Goal: Answer question/provide support: Share knowledge or assist other users

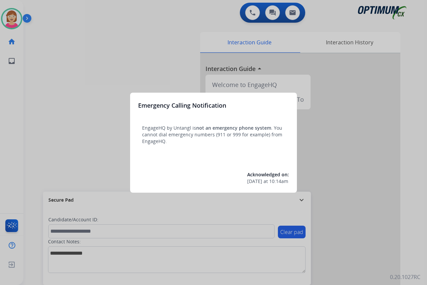
click at [79, 161] on div at bounding box center [213, 142] width 427 height 285
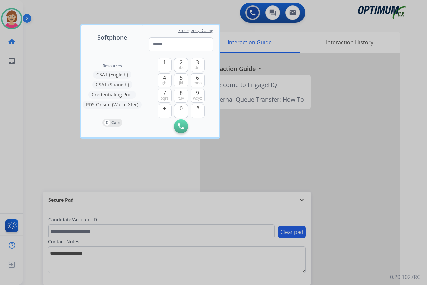
click at [55, 158] on div at bounding box center [213, 142] width 427 height 285
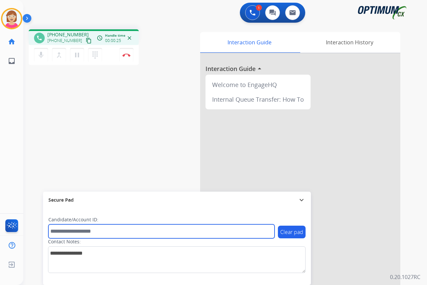
click at [70, 231] on input "text" at bounding box center [161, 231] width 226 height 14
type input "*******"
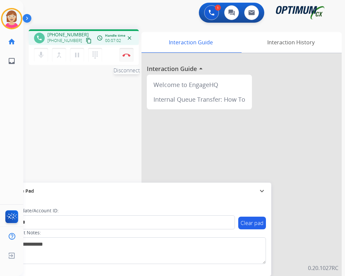
click at [127, 54] on img at bounding box center [126, 54] width 8 height 3
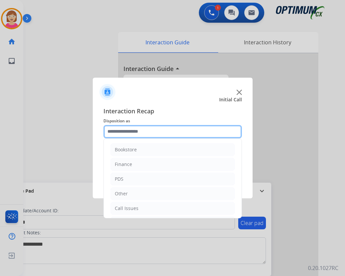
click at [117, 130] on input "text" at bounding box center [172, 131] width 138 height 13
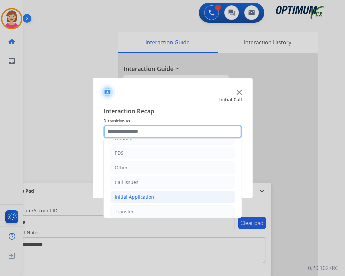
scroll to position [45, 0]
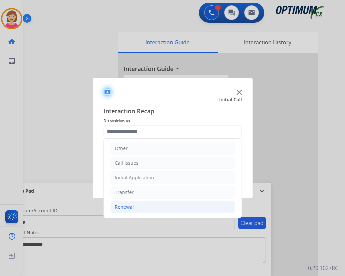
click at [132, 207] on div "Renewal" at bounding box center [124, 207] width 19 height 7
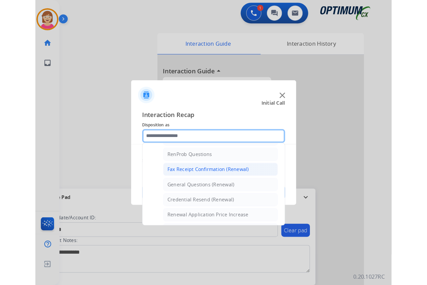
scroll to position [179, 0]
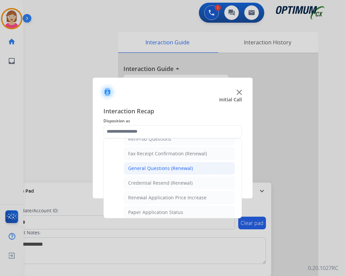
click at [170, 167] on div "General Questions (Renewal)" at bounding box center [160, 168] width 65 height 7
type input "**********"
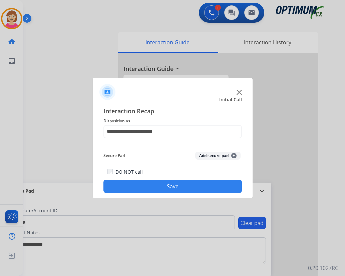
click at [233, 154] on span "+" at bounding box center [233, 155] width 5 height 5
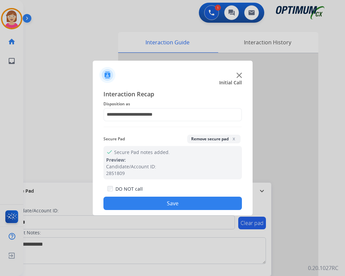
click at [149, 202] on button "Save" at bounding box center [172, 203] width 138 height 13
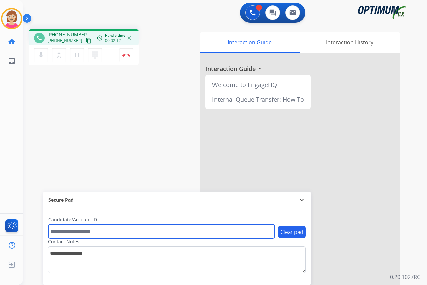
click at [60, 231] on input "text" at bounding box center [161, 231] width 226 height 14
type input "*******"
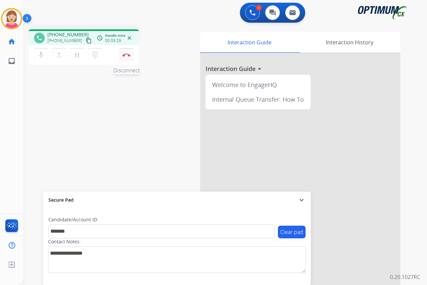
click at [125, 54] on img at bounding box center [126, 54] width 8 height 3
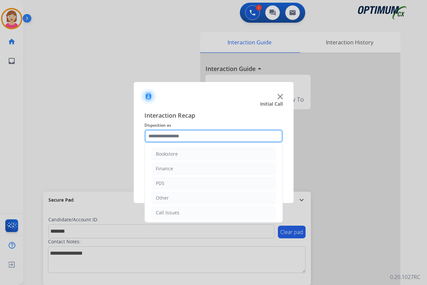
click at [156, 135] on input "text" at bounding box center [213, 135] width 138 height 13
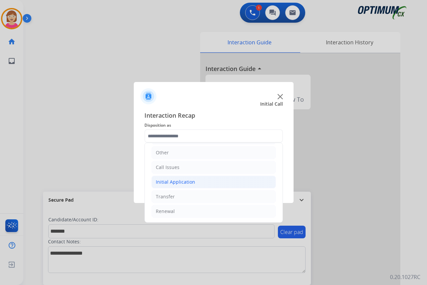
click at [179, 183] on div "Initial Application" at bounding box center [175, 182] width 39 height 7
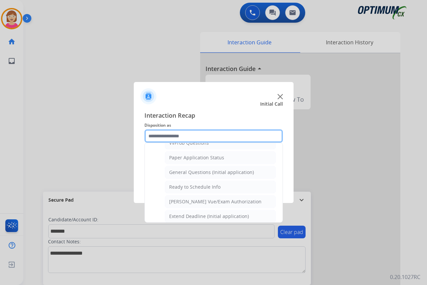
scroll to position [379, 0]
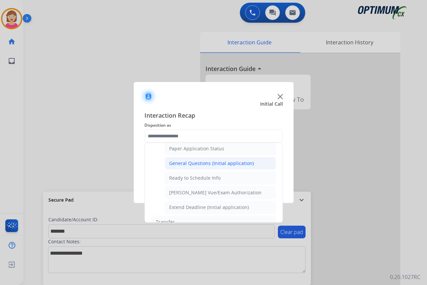
click at [208, 163] on div "General Questions (Initial application)" at bounding box center [211, 163] width 85 height 7
type input "**********"
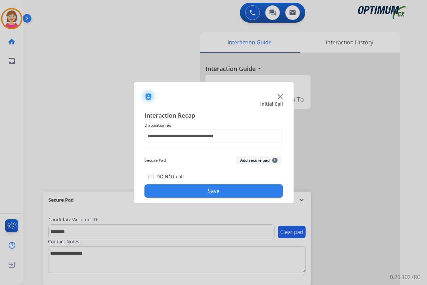
click at [274, 160] on span "+" at bounding box center [274, 160] width 5 height 5
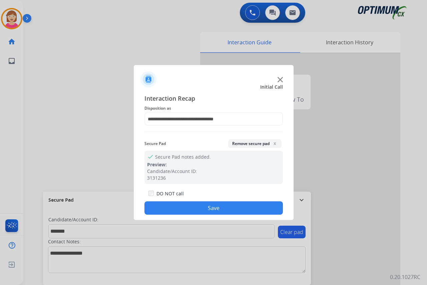
click at [177, 207] on button "Save" at bounding box center [213, 207] width 138 height 13
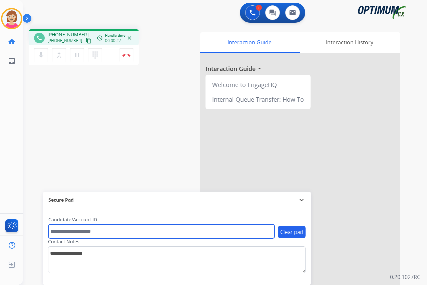
click at [66, 235] on input "text" at bounding box center [161, 231] width 226 height 14
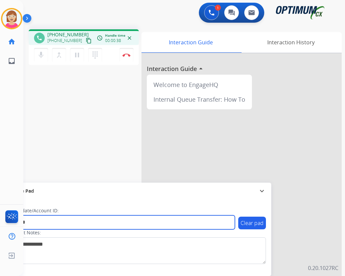
type input "*******"
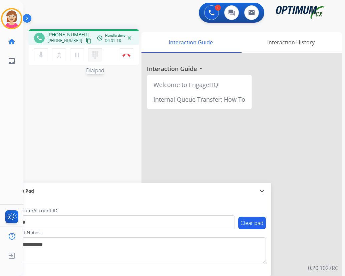
click at [94, 54] on mat-icon "dialpad" at bounding box center [95, 55] width 8 height 8
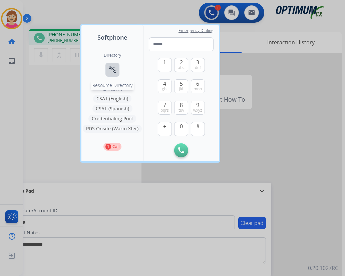
click at [109, 70] on mat-icon "connect_without_contact" at bounding box center [112, 70] width 8 height 8
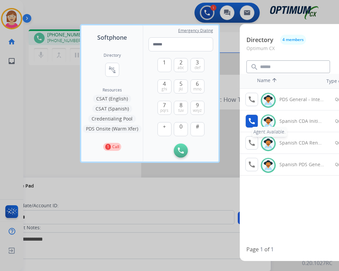
click at [252, 121] on mat-icon "call" at bounding box center [252, 121] width 8 height 8
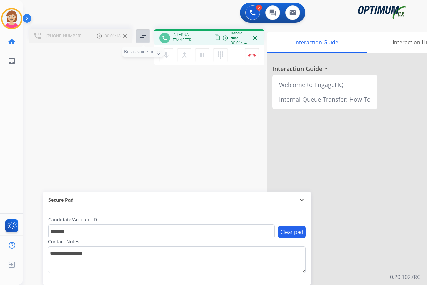
drag, startPoint x: 184, startPoint y: 55, endPoint x: 143, endPoint y: 36, distance: 46.1
click at [143, 36] on mat-icon "swap_horiz" at bounding box center [143, 36] width 8 height 8
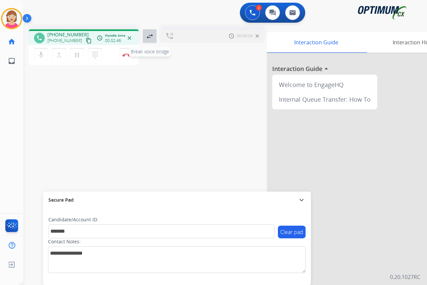
click at [150, 35] on mat-icon "swap_horiz" at bounding box center [150, 36] width 8 height 8
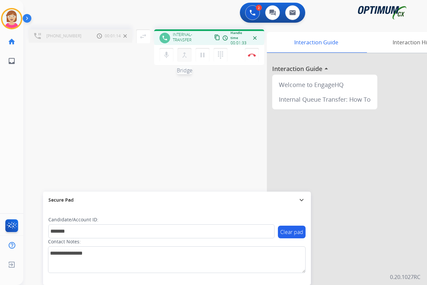
click at [184, 55] on mat-icon "merge_type" at bounding box center [184, 55] width 8 height 8
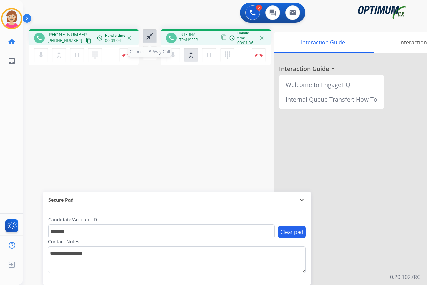
click at [150, 36] on mat-icon "close_fullscreen" at bounding box center [150, 36] width 8 height 8
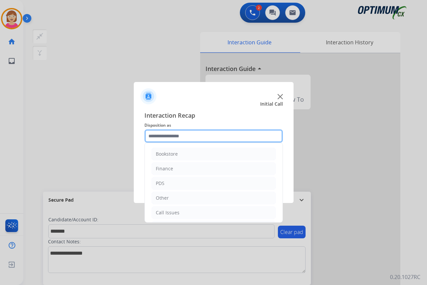
click at [161, 138] on input "text" at bounding box center [213, 135] width 138 height 13
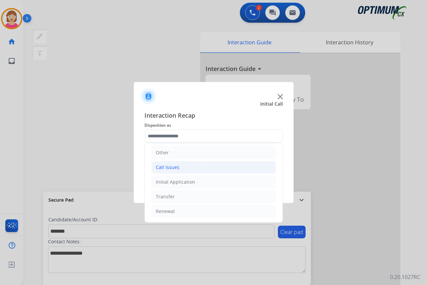
click at [167, 166] on div "Call Issues" at bounding box center [168, 167] width 24 height 7
click at [179, 181] on div "Voicemail" at bounding box center [179, 182] width 21 height 7
type input "*********"
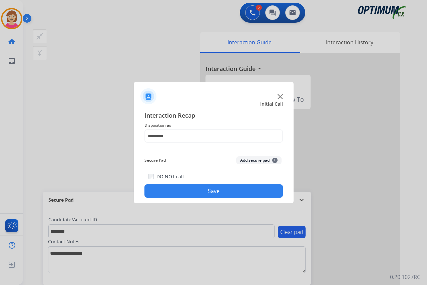
click at [274, 159] on span "+" at bounding box center [274, 160] width 5 height 5
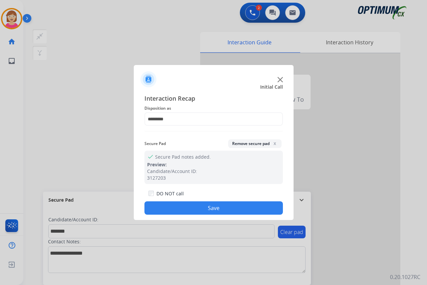
click at [178, 207] on button "Save" at bounding box center [213, 207] width 138 height 13
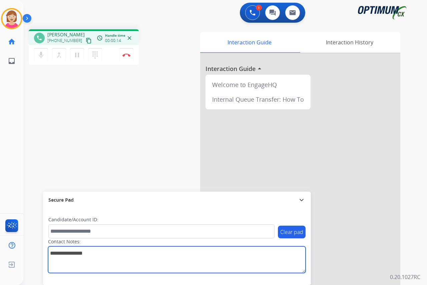
click at [52, 256] on textarea at bounding box center [176, 259] width 257 height 27
type textarea "*****"
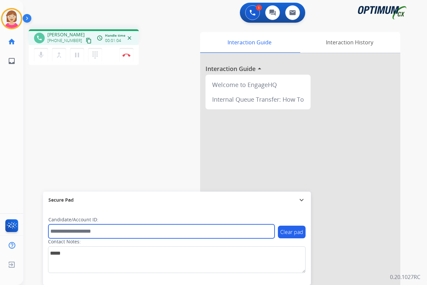
click at [59, 233] on input "text" at bounding box center [161, 231] width 226 height 14
drag, startPoint x: 59, startPoint y: 234, endPoint x: 62, endPoint y: 220, distance: 13.6
click at [59, 233] on input "text" at bounding box center [161, 231] width 226 height 14
type input "**********"
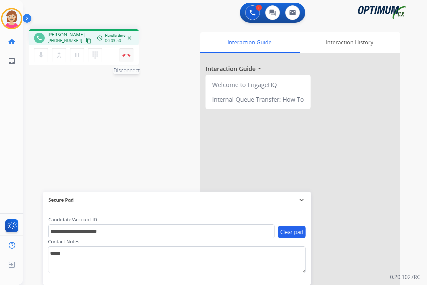
click at [127, 55] on img at bounding box center [126, 54] width 8 height 3
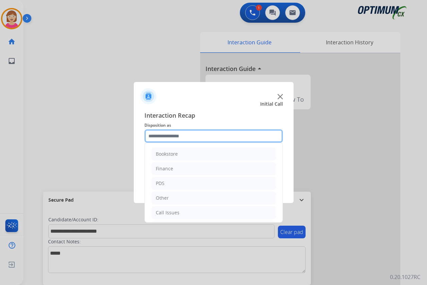
click at [155, 138] on input "text" at bounding box center [213, 135] width 138 height 13
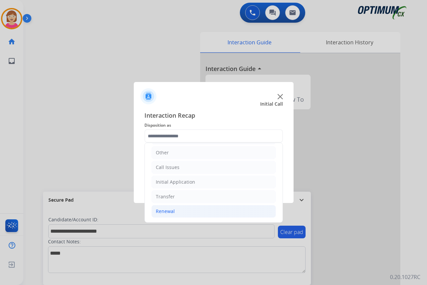
click at [167, 210] on div "Renewal" at bounding box center [165, 211] width 19 height 7
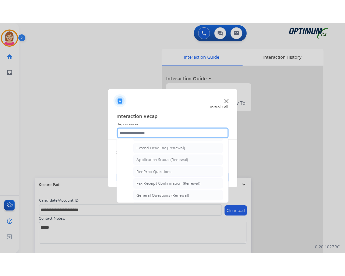
scroll to position [145, 0]
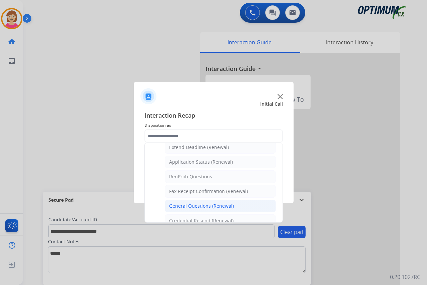
click at [190, 206] on div "General Questions (Renewal)" at bounding box center [201, 206] width 65 height 7
type input "**********"
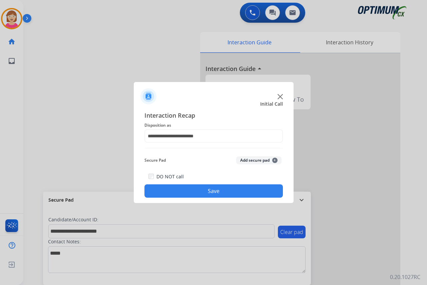
click at [273, 162] on span "+" at bounding box center [274, 160] width 5 height 5
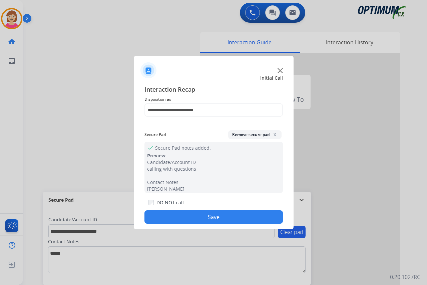
click at [176, 217] on button "Save" at bounding box center [213, 216] width 138 height 13
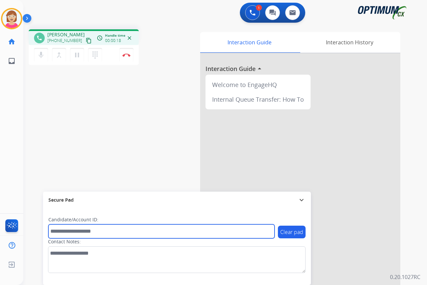
click at [59, 229] on input "text" at bounding box center [161, 231] width 226 height 14
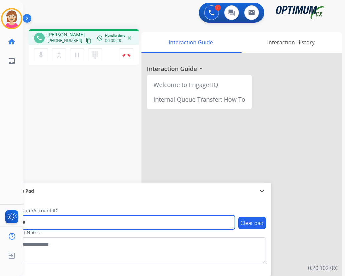
type input "*******"
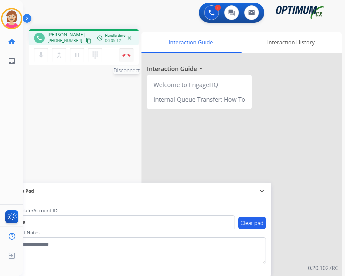
click at [125, 55] on img at bounding box center [126, 54] width 8 height 3
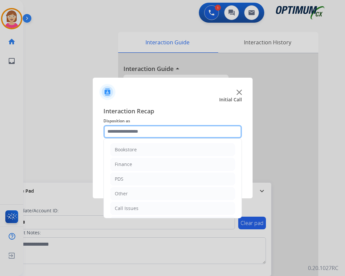
click at [131, 131] on input "text" at bounding box center [172, 131] width 138 height 13
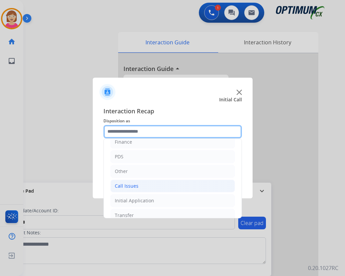
scroll to position [45, 0]
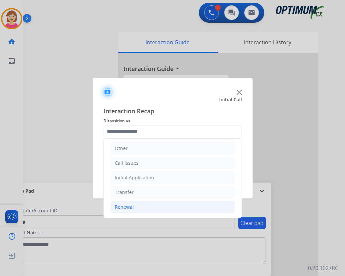
click at [124, 207] on div "Renewal" at bounding box center [124, 207] width 19 height 7
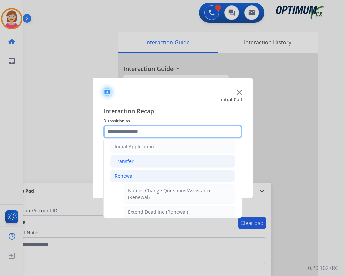
scroll to position [179, 0]
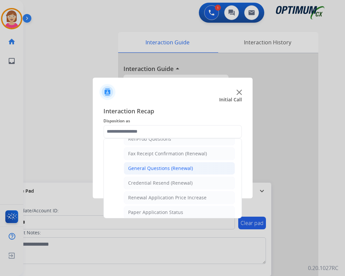
click at [163, 168] on div "General Questions (Renewal)" at bounding box center [160, 168] width 65 height 7
type input "**********"
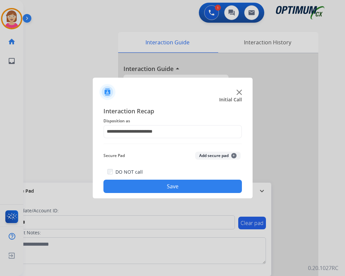
click at [235, 155] on span "+" at bounding box center [233, 155] width 5 height 5
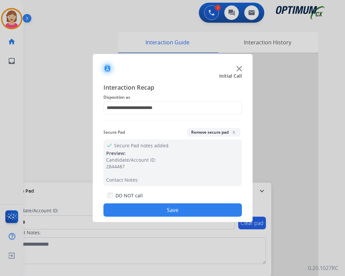
click at [132, 208] on button "Save" at bounding box center [172, 209] width 138 height 13
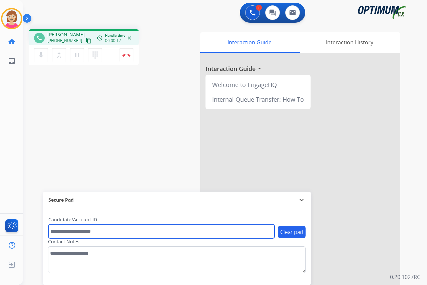
click at [66, 233] on input "text" at bounding box center [161, 231] width 226 height 14
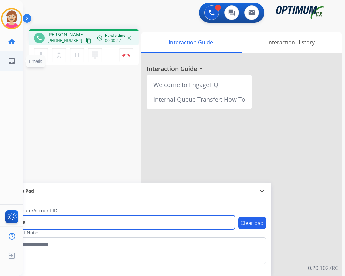
type input "*******"
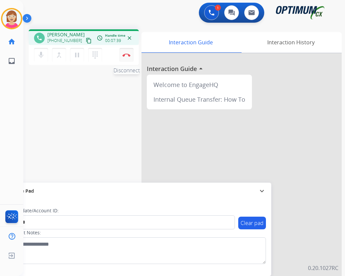
click at [125, 54] on img at bounding box center [126, 54] width 8 height 3
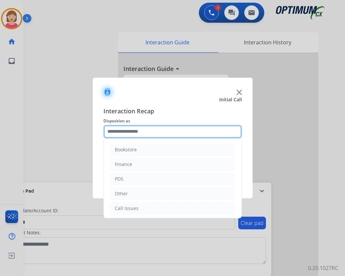
click at [119, 131] on input "text" at bounding box center [172, 131] width 138 height 13
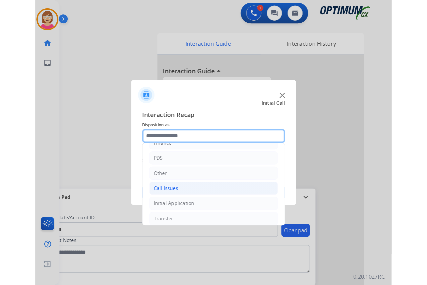
scroll to position [45, 0]
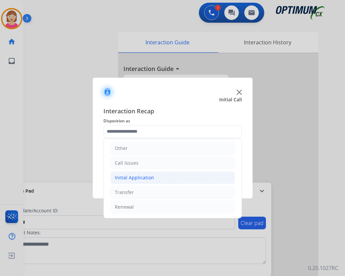
click at [145, 179] on div "Initial Application" at bounding box center [134, 177] width 39 height 7
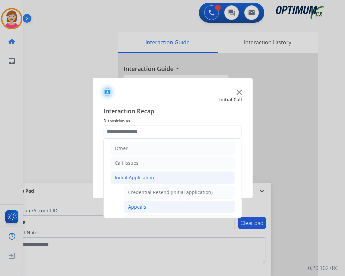
click at [141, 207] on div "Appeals" at bounding box center [137, 207] width 18 height 7
type input "*******"
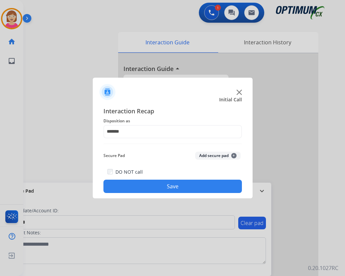
click at [234, 155] on span "+" at bounding box center [233, 155] width 5 height 5
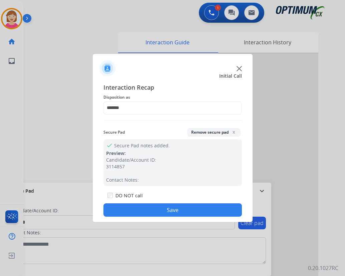
click at [137, 209] on button "Save" at bounding box center [172, 209] width 138 height 13
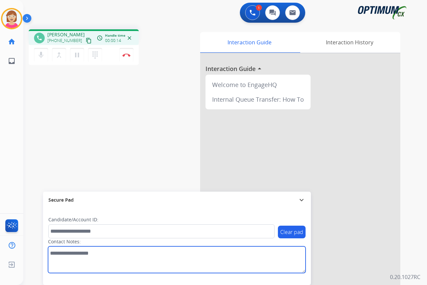
click at [56, 256] on textarea at bounding box center [176, 259] width 257 height 27
type textarea "******"
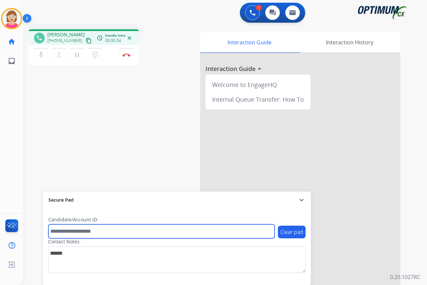
click at [58, 234] on input "text" at bounding box center [161, 231] width 226 height 14
type input "**********"
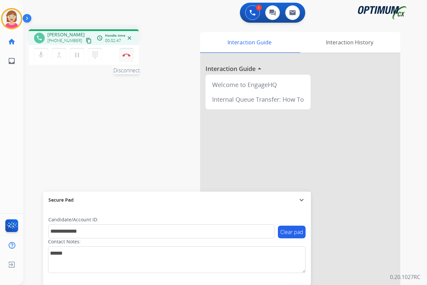
click at [127, 54] on img at bounding box center [126, 54] width 8 height 3
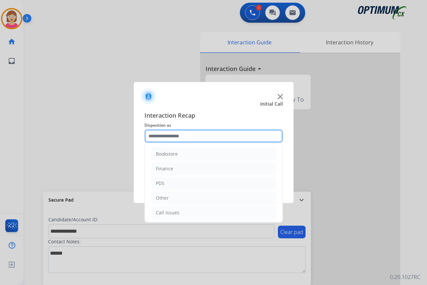
click at [153, 135] on input "text" at bounding box center [213, 135] width 138 height 13
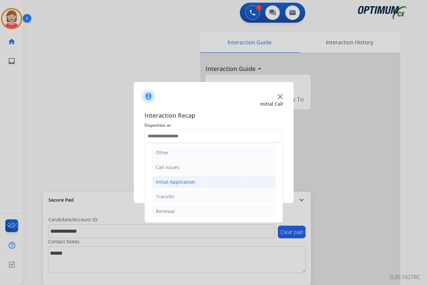
click at [184, 182] on div "Initial Application" at bounding box center [175, 182] width 39 height 7
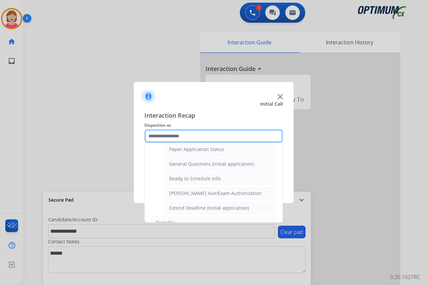
scroll to position [379, 0]
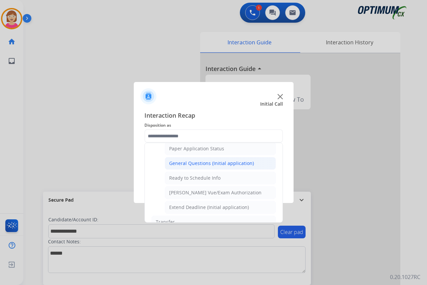
click at [203, 161] on div "General Questions (Initial application)" at bounding box center [211, 163] width 85 height 7
type input "**********"
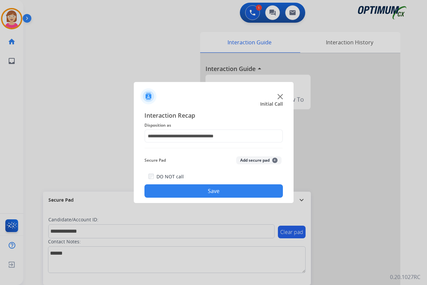
click at [274, 161] on span "+" at bounding box center [274, 160] width 5 height 5
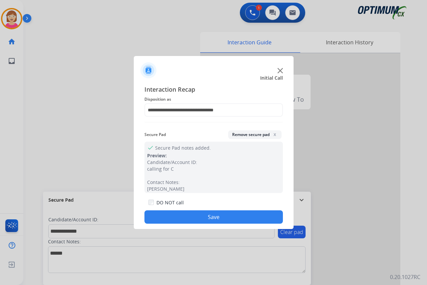
click at [173, 215] on button "Save" at bounding box center [213, 216] width 138 height 13
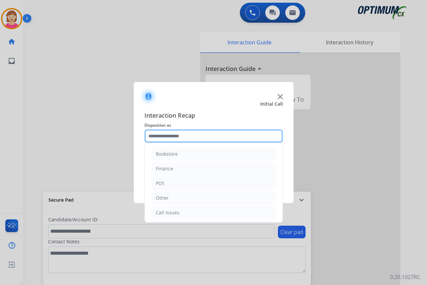
click at [166, 138] on input "text" at bounding box center [213, 135] width 138 height 13
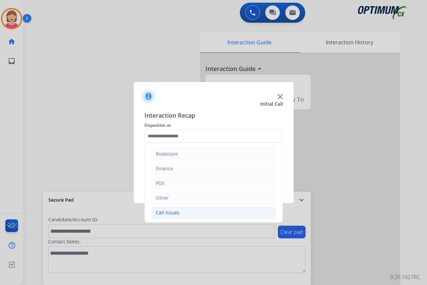
click at [170, 213] on div "Call Issues" at bounding box center [168, 212] width 24 height 7
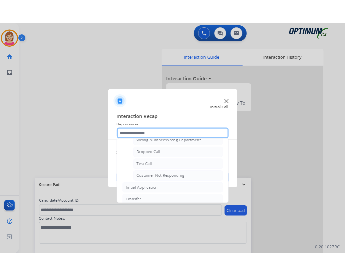
scroll to position [100, 0]
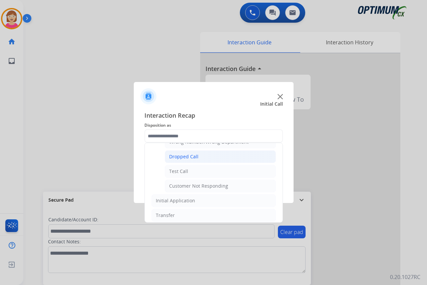
click at [195, 156] on div "Dropped Call" at bounding box center [183, 156] width 29 height 7
type input "**********"
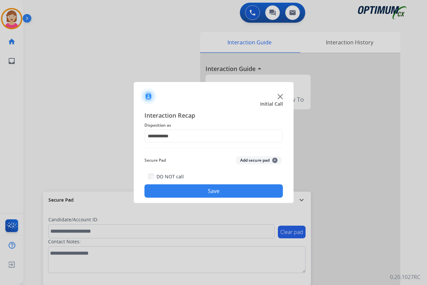
click at [175, 192] on button "Save" at bounding box center [213, 190] width 138 height 13
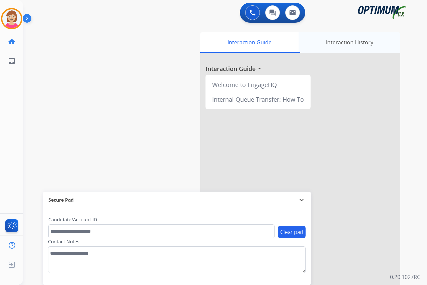
click at [353, 42] on div "Interaction History" at bounding box center [349, 42] width 102 height 21
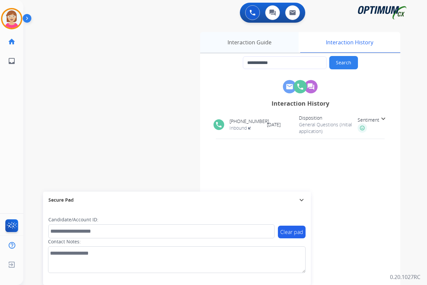
click at [246, 42] on div "Interaction Guide" at bounding box center [249, 42] width 98 height 21
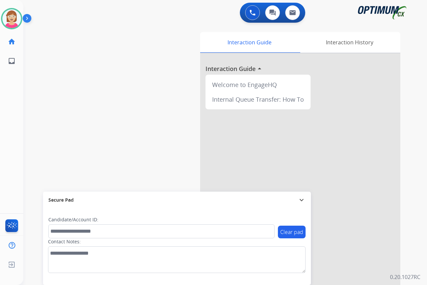
click at [7, 101] on div "[PERSON_NAME] Available Edit Avatar Agent: [PERSON_NAME] Profile: OCX Training …" at bounding box center [11, 142] width 23 height 285
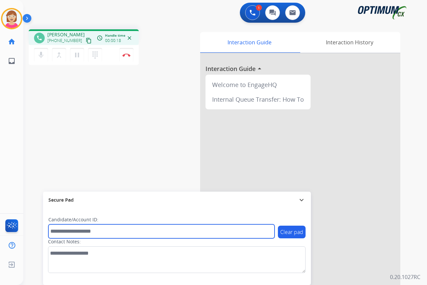
click at [56, 233] on input "text" at bounding box center [161, 231] width 226 height 14
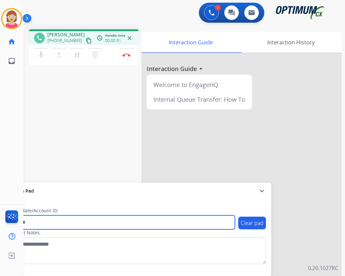
type input "*******"
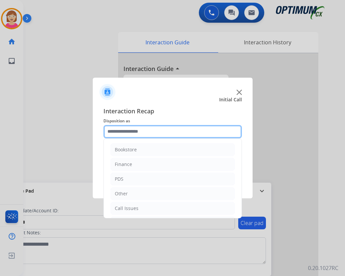
click at [116, 133] on input "text" at bounding box center [172, 131] width 138 height 13
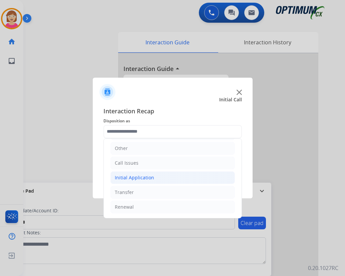
click at [139, 178] on div "Initial Application" at bounding box center [134, 177] width 39 height 7
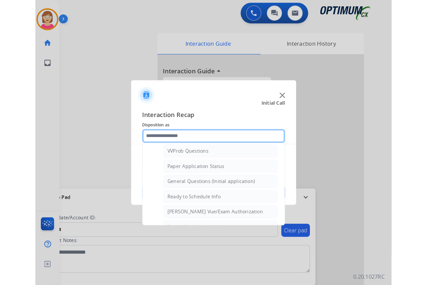
scroll to position [379, 0]
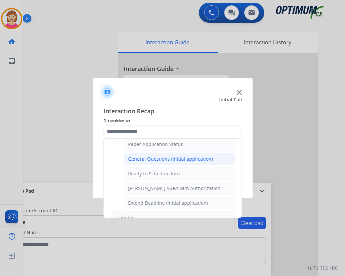
click at [165, 158] on div "General Questions (Initial application)" at bounding box center [170, 159] width 85 height 7
type input "**********"
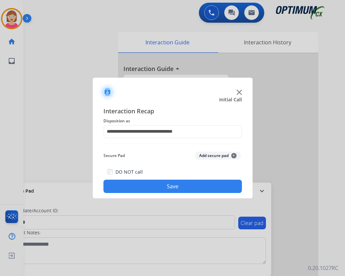
drag, startPoint x: 165, startPoint y: 158, endPoint x: 213, endPoint y: 170, distance: 49.8
click at [213, 170] on div "DO NOT call Save" at bounding box center [172, 180] width 138 height 25
click at [232, 154] on span "+" at bounding box center [233, 155] width 5 height 5
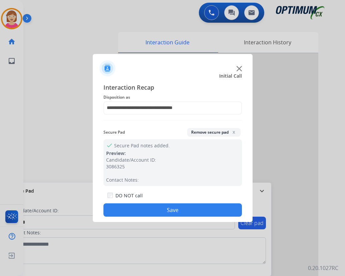
click at [155, 209] on button "Save" at bounding box center [172, 209] width 138 height 13
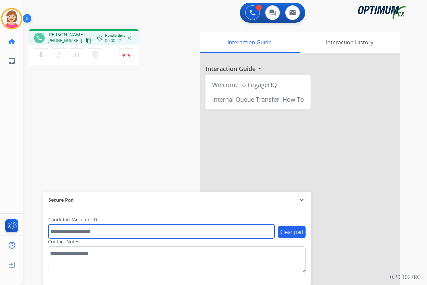
click at [60, 231] on input "text" at bounding box center [161, 231] width 226 height 14
type input "*******"
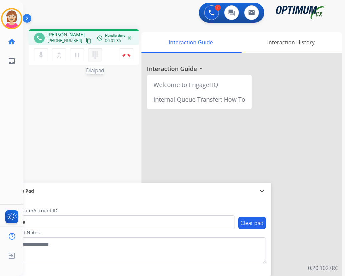
click at [95, 53] on mat-icon "dialpad" at bounding box center [95, 55] width 8 height 8
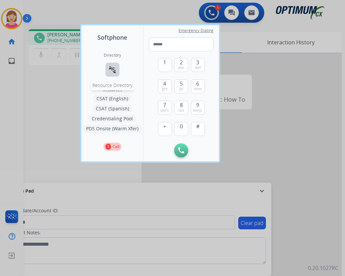
click at [112, 67] on mat-icon "connect_without_contact" at bounding box center [112, 70] width 8 height 8
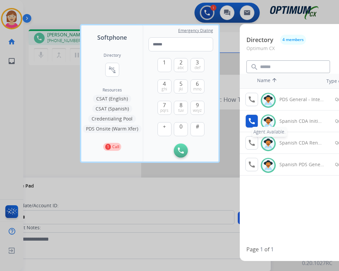
click at [250, 120] on mat-icon "call" at bounding box center [252, 121] width 8 height 8
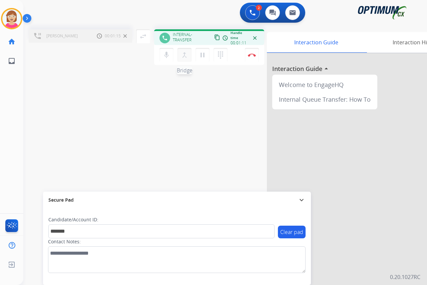
click at [184, 55] on mat-icon "merge_type" at bounding box center [184, 55] width 8 height 8
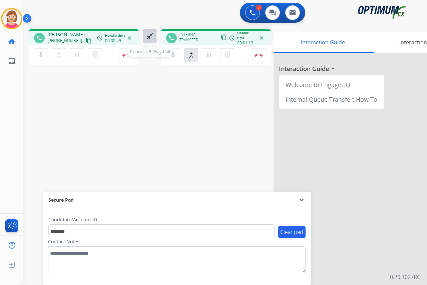
click at [150, 36] on mat-icon "close_fullscreen" at bounding box center [150, 36] width 8 height 8
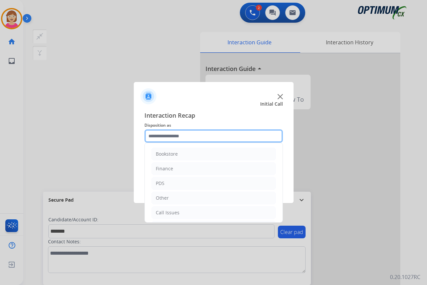
click at [156, 136] on input "text" at bounding box center [213, 135] width 138 height 13
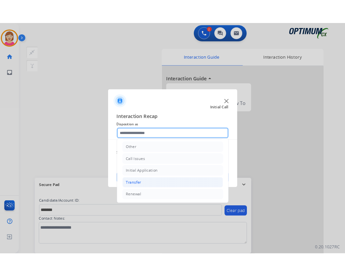
scroll to position [45, 0]
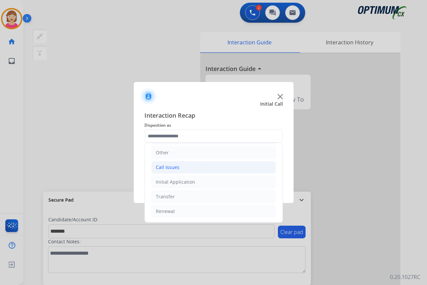
click at [172, 166] on div "Call Issues" at bounding box center [168, 167] width 24 height 7
click at [182, 183] on div "Voicemail" at bounding box center [179, 182] width 21 height 7
type input "*********"
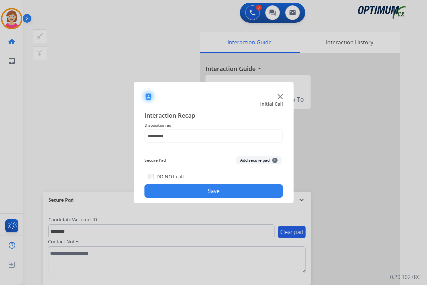
click at [276, 158] on button "Add secure pad +" at bounding box center [258, 160] width 45 height 8
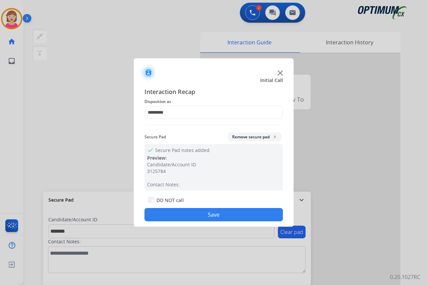
click at [172, 216] on button "Save" at bounding box center [213, 214] width 138 height 13
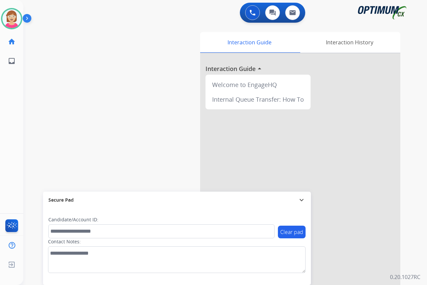
click at [7, 109] on div "[PERSON_NAME] Available Edit Avatar Agent: [PERSON_NAME] Profile: OCX Training …" at bounding box center [11, 142] width 23 height 285
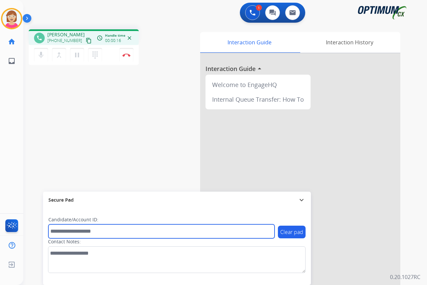
click at [70, 234] on input "text" at bounding box center [161, 231] width 226 height 14
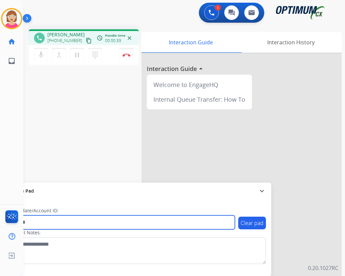
type input "*******"
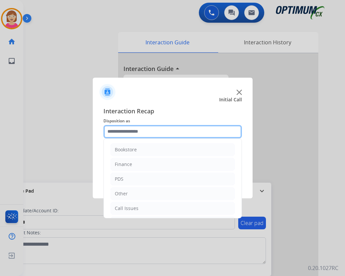
click at [120, 133] on input "text" at bounding box center [172, 131] width 138 height 13
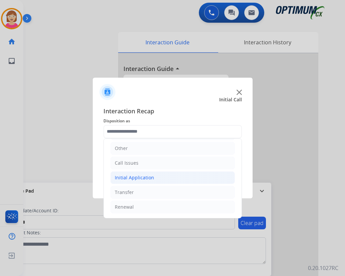
click at [136, 178] on div "Initial Application" at bounding box center [134, 177] width 39 height 7
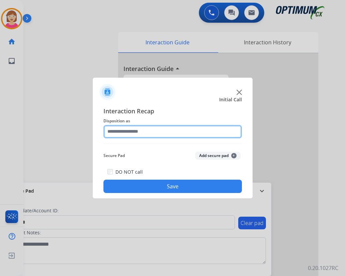
drag, startPoint x: 136, startPoint y: 178, endPoint x: 116, endPoint y: 128, distance: 54.3
click at [116, 128] on input "text" at bounding box center [172, 131] width 138 height 13
click at [125, 132] on input "text" at bounding box center [172, 131] width 138 height 13
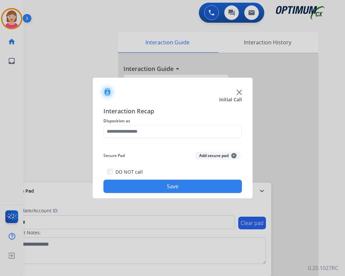
click at [68, 129] on div at bounding box center [172, 138] width 345 height 276
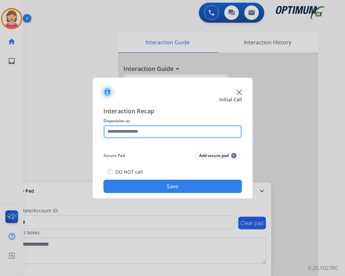
click at [122, 131] on input "text" at bounding box center [172, 131] width 138 height 13
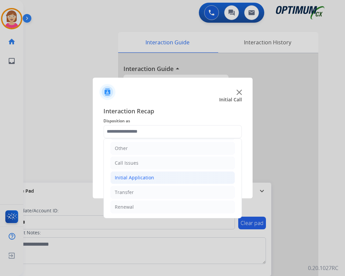
click at [139, 176] on div "Initial Application" at bounding box center [134, 177] width 39 height 7
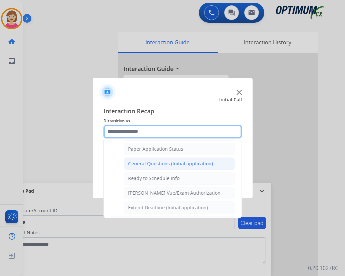
scroll to position [379, 0]
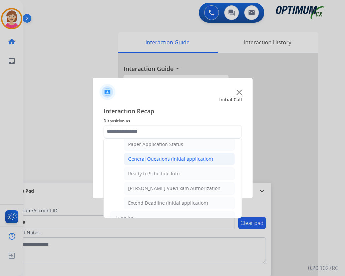
click at [148, 160] on div "General Questions (Initial application)" at bounding box center [170, 159] width 85 height 7
type input "**********"
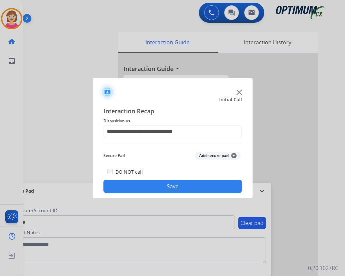
click at [234, 155] on span "+" at bounding box center [233, 155] width 5 height 5
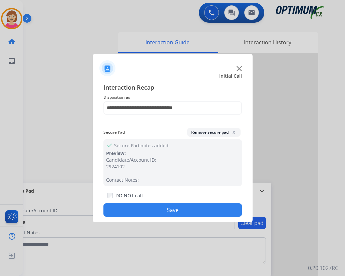
click at [131, 207] on button "Save" at bounding box center [172, 209] width 138 height 13
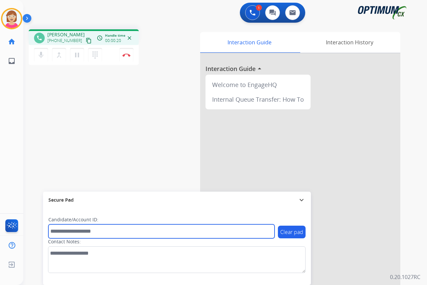
click at [56, 233] on input "text" at bounding box center [161, 231] width 226 height 14
paste input "**********"
type input "**********"
click at [116, 233] on input "**********" at bounding box center [161, 231] width 226 height 14
drag, startPoint x: 118, startPoint y: 233, endPoint x: 31, endPoint y: 226, distance: 87.6
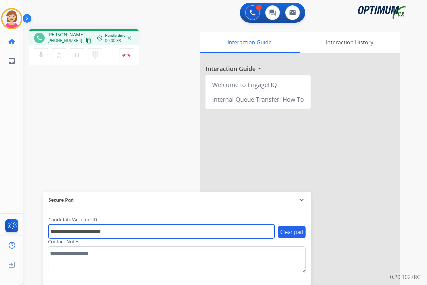
click at [35, 231] on div "**********" at bounding box center [216, 163] width 387 height 278
type input "*********"
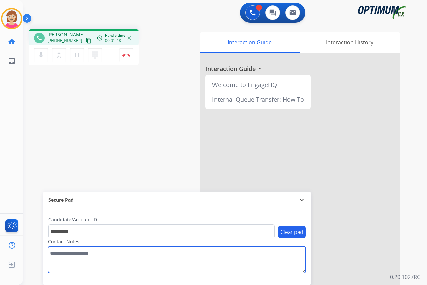
click at [54, 254] on textarea at bounding box center [176, 259] width 257 height 27
type textarea "**********"
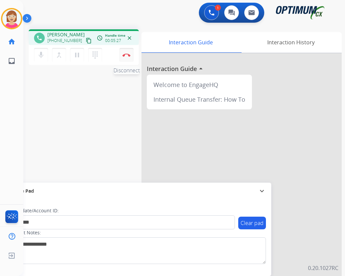
click at [126, 54] on img at bounding box center [126, 54] width 8 height 3
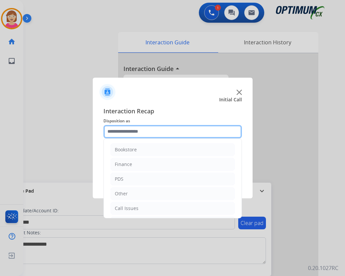
drag, startPoint x: 118, startPoint y: 131, endPoint x: 124, endPoint y: 137, distance: 8.5
click at [118, 132] on input "text" at bounding box center [172, 131] width 138 height 13
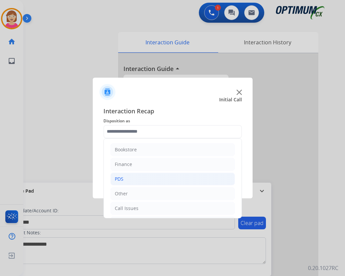
click at [128, 182] on li "PDS" at bounding box center [172, 179] width 124 height 13
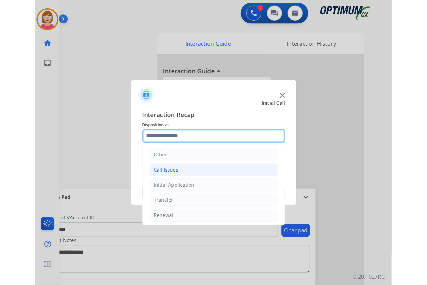
scroll to position [200, 0]
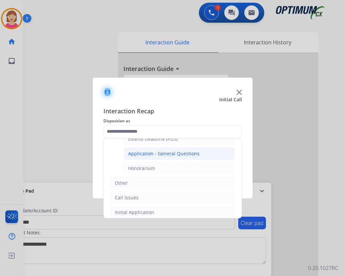
click at [155, 153] on div "Application - General Questions" at bounding box center [163, 153] width 71 height 7
type input "**********"
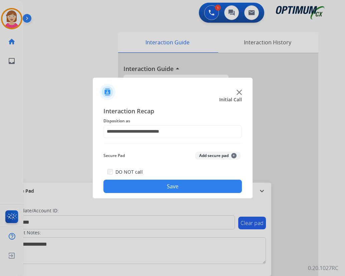
click at [234, 154] on span "+" at bounding box center [233, 155] width 5 height 5
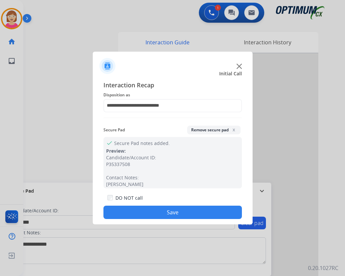
click at [130, 208] on button "Save" at bounding box center [172, 212] width 138 height 13
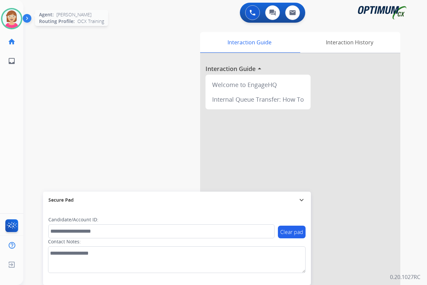
drag, startPoint x: 6, startPoint y: 18, endPoint x: 11, endPoint y: 13, distance: 7.1
click at [11, 13] on img at bounding box center [11, 18] width 19 height 19
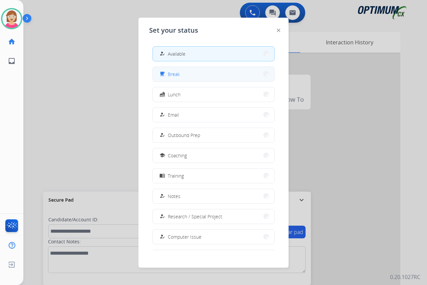
click at [184, 74] on button "free_breakfast Break" at bounding box center [213, 74] width 121 height 14
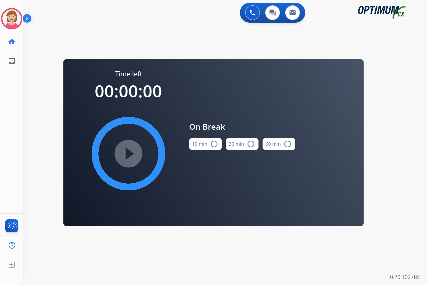
click at [214, 144] on mat-icon "radio_button_unchecked" at bounding box center [214, 144] width 8 height 8
click at [131, 152] on mat-icon "play_circle_filled" at bounding box center [128, 154] width 8 height 8
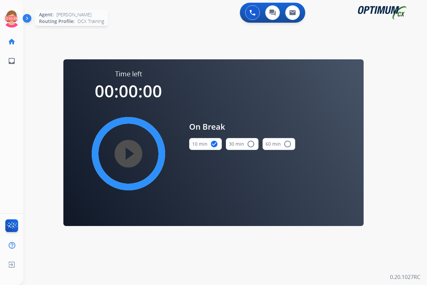
click at [10, 13] on icon at bounding box center [12, 19] width 22 height 22
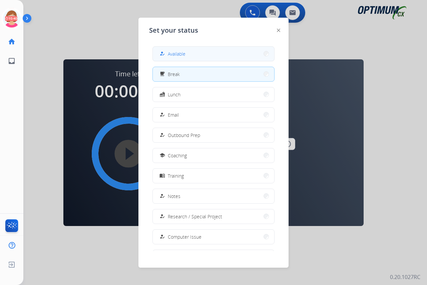
drag, startPoint x: 191, startPoint y: 52, endPoint x: 191, endPoint y: 72, distance: 19.7
click at [191, 53] on button "how_to_reg Available" at bounding box center [213, 54] width 121 height 14
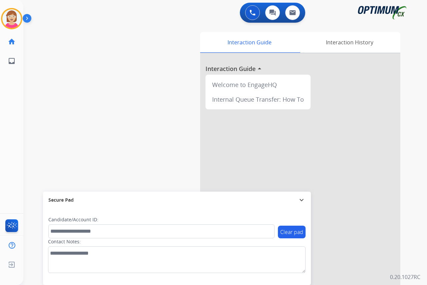
click at [8, 90] on div "[PERSON_NAME] Available Edit Avatar Agent: [PERSON_NAME] Profile: OCX Training …" at bounding box center [11, 142] width 23 height 285
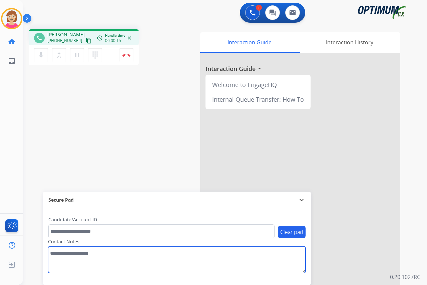
click at [56, 254] on textarea at bounding box center [176, 259] width 257 height 27
type textarea "********"
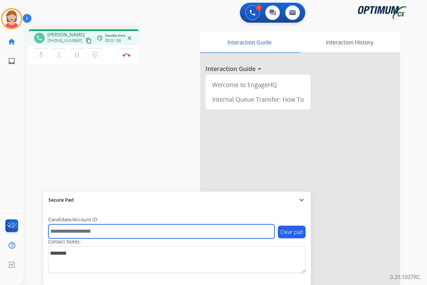
click at [56, 231] on input "text" at bounding box center [161, 231] width 226 height 14
type input "**********"
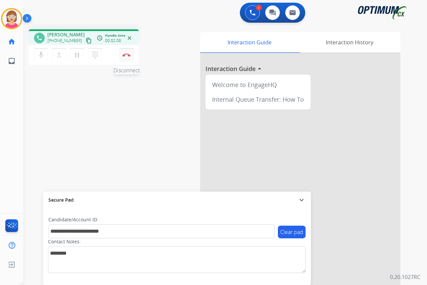
click at [127, 54] on img at bounding box center [126, 54] width 8 height 3
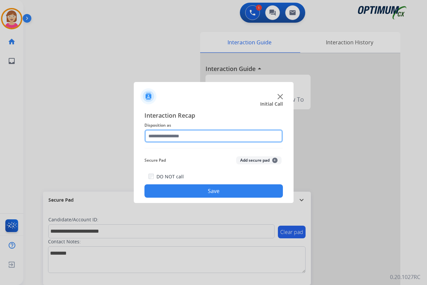
click at [159, 137] on input "text" at bounding box center [213, 135] width 138 height 13
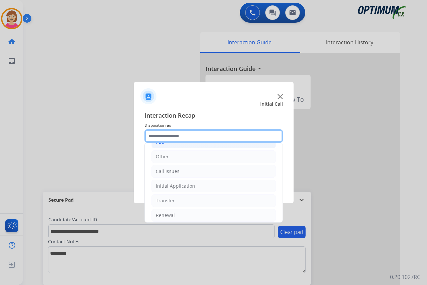
scroll to position [45, 0]
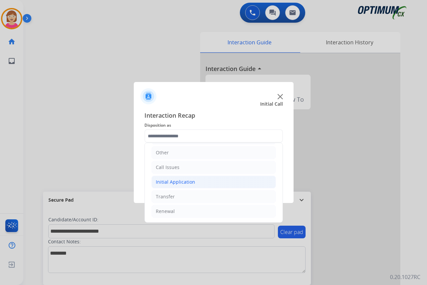
click at [180, 181] on div "Initial Application" at bounding box center [175, 182] width 39 height 7
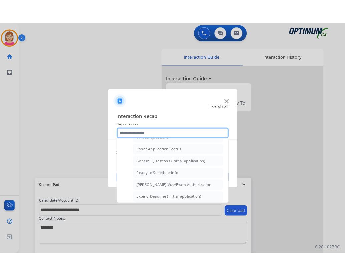
scroll to position [379, 0]
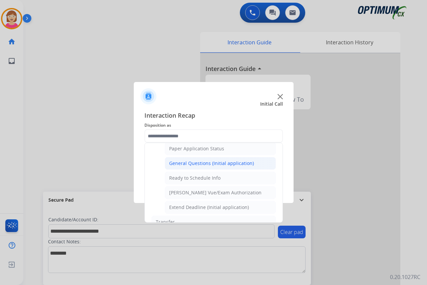
click at [196, 162] on div "General Questions (Initial application)" at bounding box center [211, 163] width 85 height 7
type input "**********"
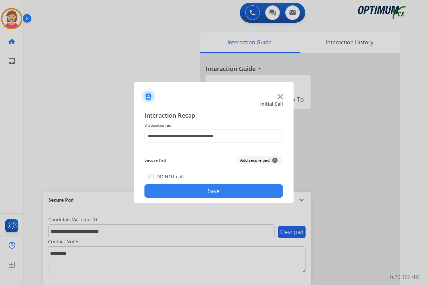
click at [276, 160] on span "+" at bounding box center [274, 160] width 5 height 5
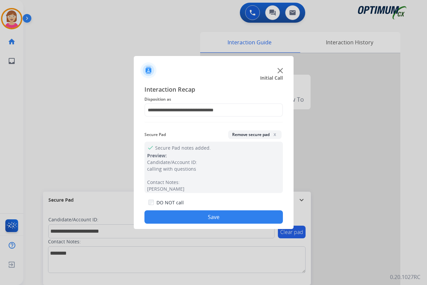
click at [183, 215] on button "Save" at bounding box center [213, 216] width 138 height 13
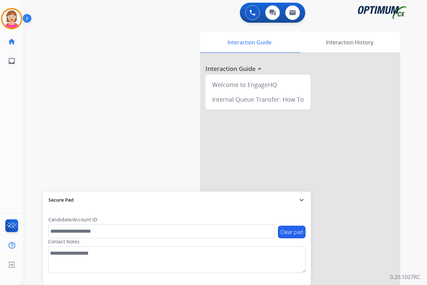
click at [8, 100] on div "[PERSON_NAME] AfterCallWork Edit Avatar Agent: [PERSON_NAME] Profile: OCX Train…" at bounding box center [11, 142] width 23 height 285
click at [12, 85] on div "[PERSON_NAME] Available Edit Avatar Agent: [PERSON_NAME] Profile: OCX Training …" at bounding box center [11, 142] width 23 height 285
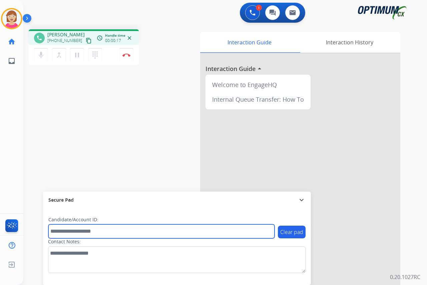
click at [58, 230] on input "text" at bounding box center [161, 231] width 226 height 14
type input "*******"
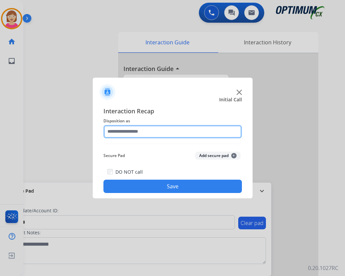
click at [117, 130] on input "text" at bounding box center [172, 131] width 138 height 13
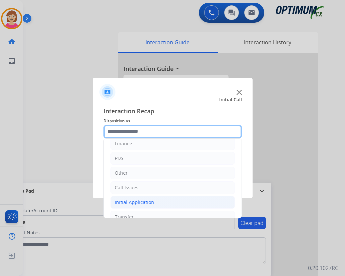
scroll to position [45, 0]
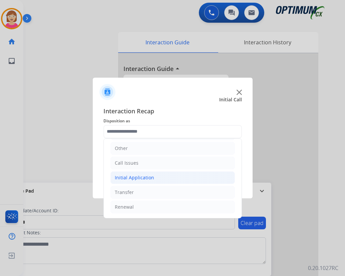
click at [139, 177] on div "Initial Application" at bounding box center [134, 177] width 39 height 7
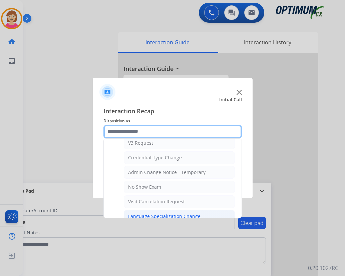
scroll to position [245, 0]
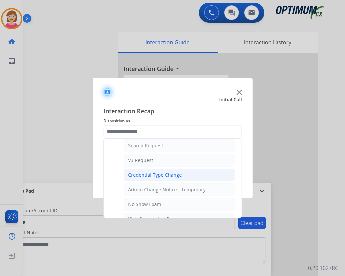
click at [155, 175] on div "Credential Type Change" at bounding box center [155, 175] width 54 height 7
type input "**********"
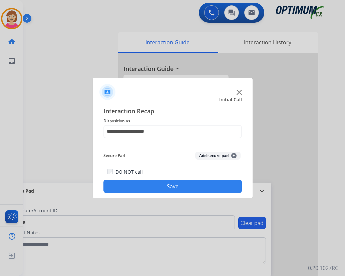
drag, startPoint x: 155, startPoint y: 175, endPoint x: 131, endPoint y: 94, distance: 84.2
click at [130, 93] on div at bounding box center [173, 89] width 160 height 23
click at [233, 156] on span "+" at bounding box center [233, 155] width 5 height 5
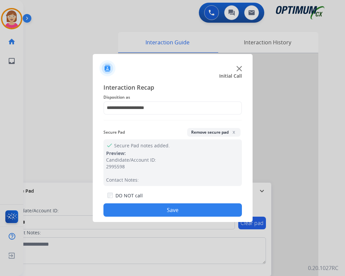
click at [138, 209] on button "Save" at bounding box center [172, 209] width 138 height 13
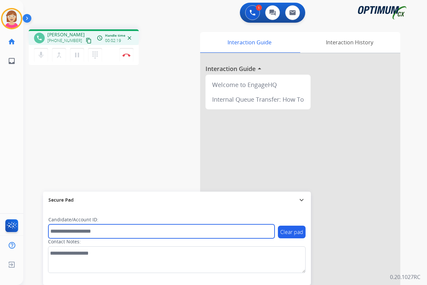
click at [64, 232] on input "text" at bounding box center [161, 231] width 226 height 14
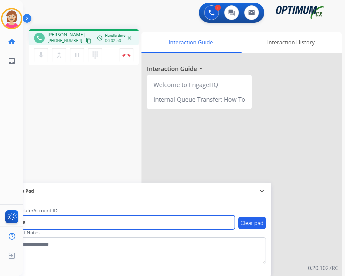
type input "*******"
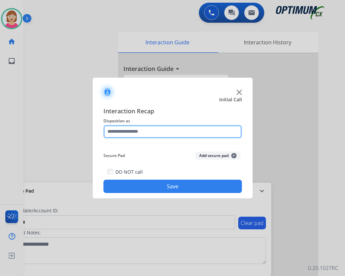
click at [116, 132] on input "text" at bounding box center [172, 131] width 138 height 13
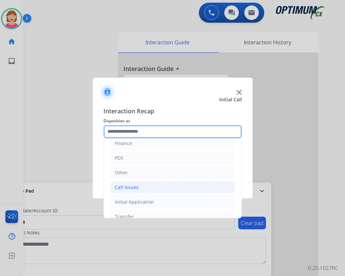
scroll to position [45, 0]
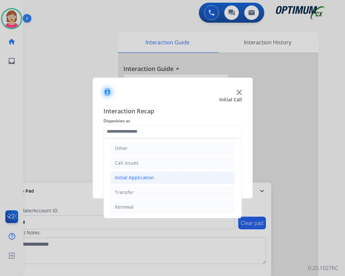
click at [132, 176] on div "Initial Application" at bounding box center [134, 177] width 39 height 7
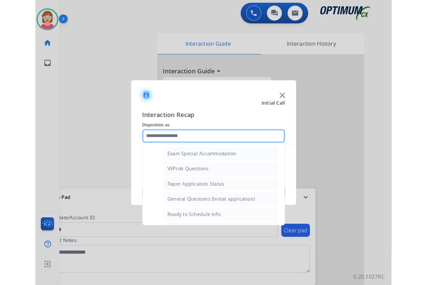
scroll to position [345, 0]
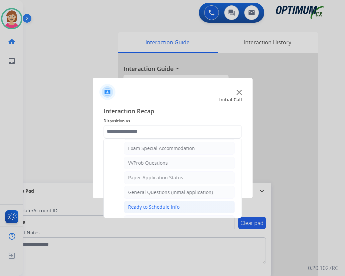
click at [147, 206] on div "Ready to Schedule Info" at bounding box center [153, 207] width 51 height 7
type input "**********"
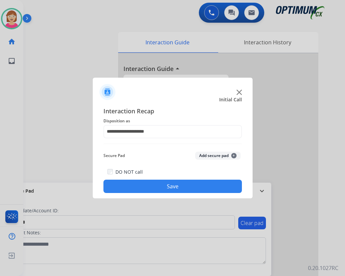
click at [234, 155] on span "+" at bounding box center [233, 155] width 5 height 5
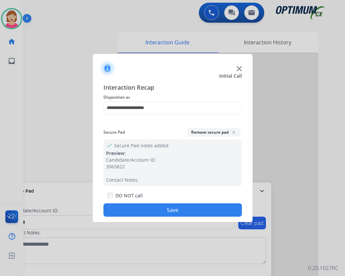
click at [121, 213] on button "Save" at bounding box center [172, 209] width 138 height 13
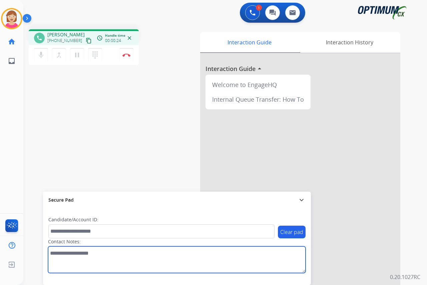
click at [58, 255] on textarea at bounding box center [176, 259] width 257 height 27
type textarea "********"
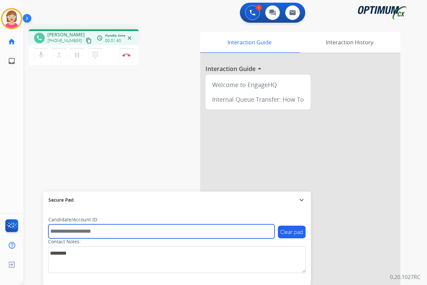
click at [53, 232] on input "text" at bounding box center [161, 231] width 226 height 14
type input "*"
click at [57, 233] on input "text" at bounding box center [161, 231] width 226 height 14
click at [53, 233] on input "text" at bounding box center [161, 231] width 226 height 14
type input "**********"
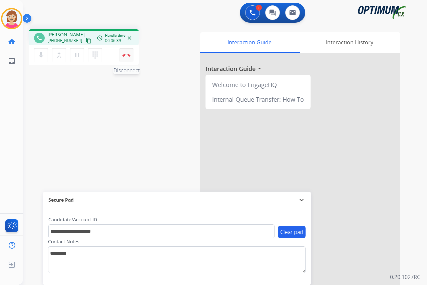
drag, startPoint x: 127, startPoint y: 54, endPoint x: 129, endPoint y: 56, distance: 3.5
click at [127, 54] on img at bounding box center [126, 54] width 8 height 3
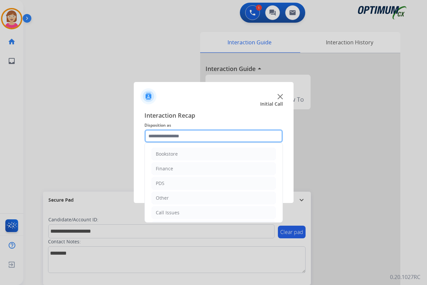
click at [158, 137] on input "text" at bounding box center [213, 135] width 138 height 13
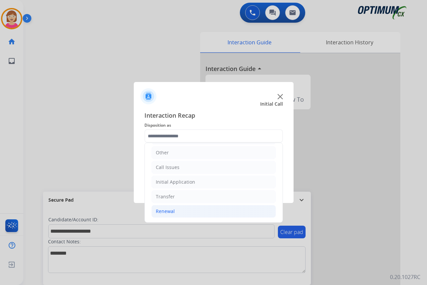
click at [174, 210] on li "Renewal" at bounding box center [213, 211] width 124 height 13
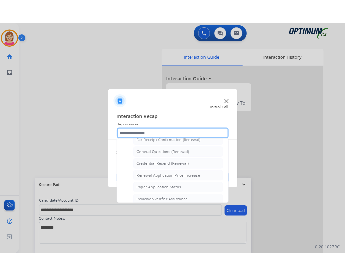
scroll to position [212, 0]
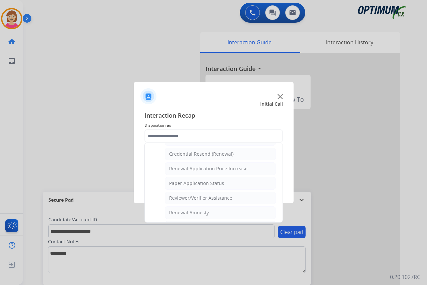
click at [192, 183] on div "Paper Application Status" at bounding box center [196, 183] width 55 height 7
type input "**********"
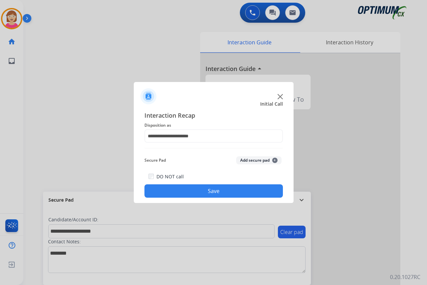
click at [274, 159] on span "+" at bounding box center [274, 160] width 5 height 5
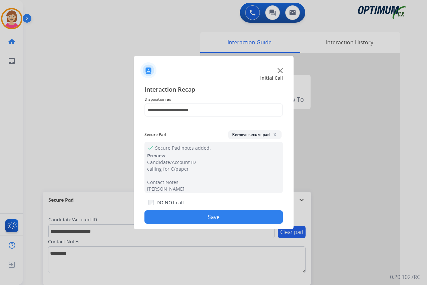
click at [163, 218] on button "Save" at bounding box center [213, 216] width 138 height 13
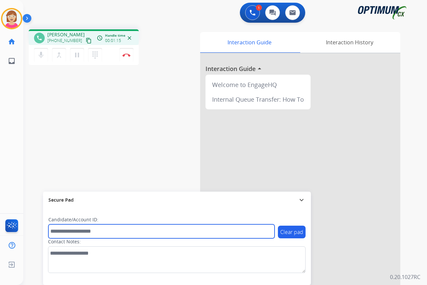
click at [58, 233] on input "text" at bounding box center [161, 231] width 226 height 14
click at [57, 233] on input "text" at bounding box center [161, 231] width 226 height 14
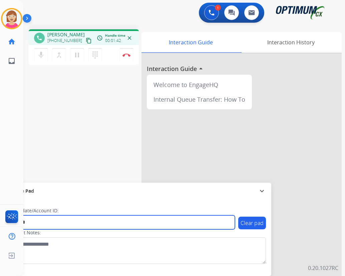
type input "*******"
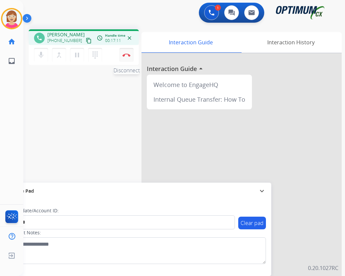
click at [126, 54] on img at bounding box center [126, 54] width 8 height 3
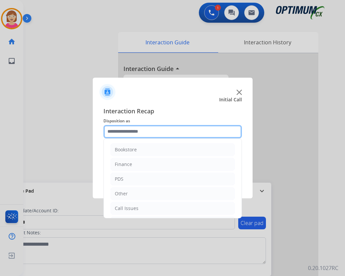
drag, startPoint x: 116, startPoint y: 129, endPoint x: 119, endPoint y: 135, distance: 6.1
click at [117, 131] on input "text" at bounding box center [172, 131] width 138 height 13
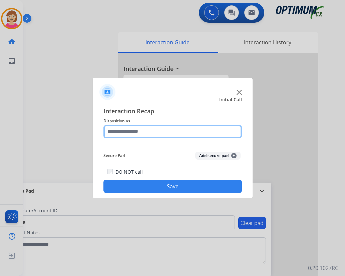
click at [118, 131] on input "text" at bounding box center [172, 131] width 138 height 13
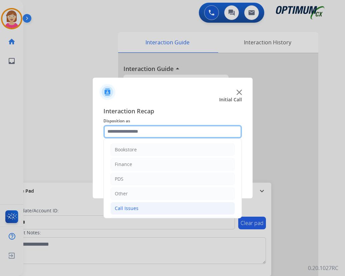
scroll to position [45, 0]
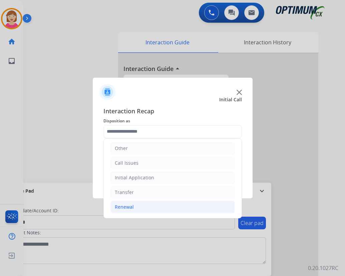
click at [124, 208] on div "Renewal" at bounding box center [124, 207] width 19 height 7
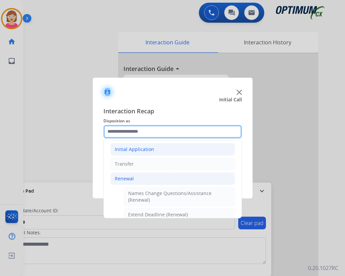
scroll to position [145, 0]
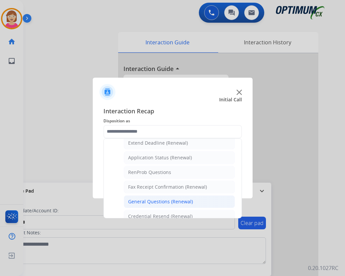
click at [153, 198] on div "General Questions (Renewal)" at bounding box center [160, 201] width 65 height 7
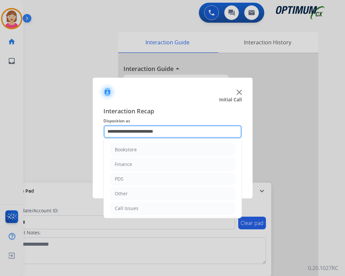
drag, startPoint x: 166, startPoint y: 129, endPoint x: 169, endPoint y: 133, distance: 5.3
click at [166, 129] on input "**********" at bounding box center [172, 131] width 138 height 13
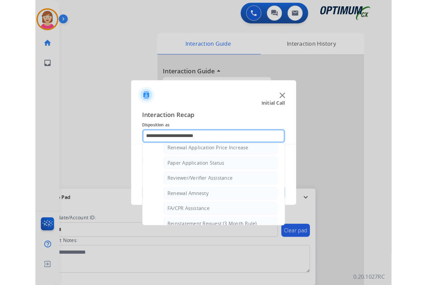
scroll to position [200, 0]
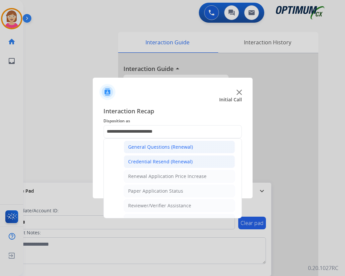
click at [157, 161] on div "Credential Resend (Renewal)" at bounding box center [160, 161] width 64 height 7
type input "**********"
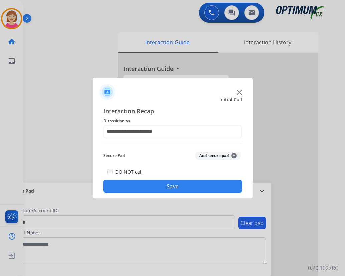
click at [234, 155] on span "+" at bounding box center [233, 155] width 5 height 5
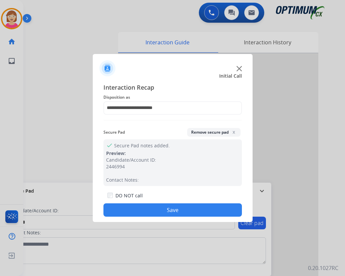
click at [149, 207] on button "Save" at bounding box center [172, 209] width 138 height 13
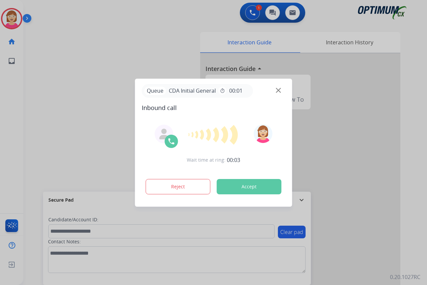
drag, startPoint x: 13, startPoint y: 95, endPoint x: 8, endPoint y: 101, distance: 7.6
click at [12, 97] on div at bounding box center [213, 142] width 427 height 285
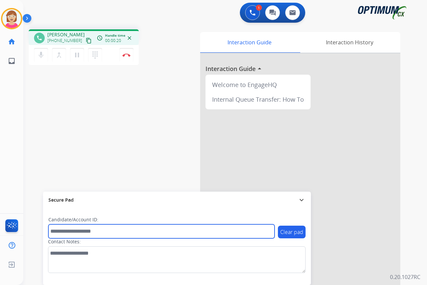
click at [58, 232] on input "text" at bounding box center [161, 231] width 226 height 14
click at [64, 231] on input "text" at bounding box center [161, 231] width 226 height 14
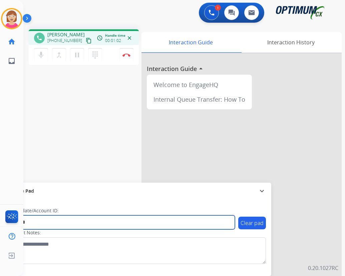
type input "*******"
click at [44, 222] on input "*******" at bounding box center [122, 222] width 226 height 14
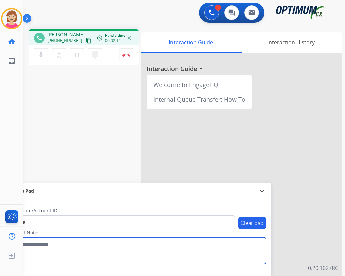
click at [33, 246] on textarea at bounding box center [136, 250] width 257 height 27
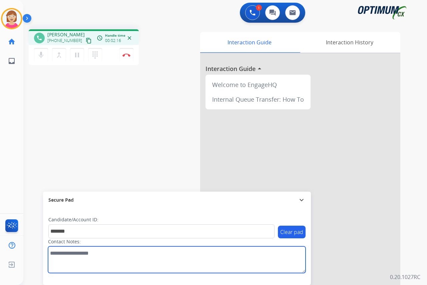
click at [53, 252] on textarea at bounding box center [176, 259] width 257 height 27
click at [100, 254] on textarea at bounding box center [176, 259] width 257 height 27
type textarea "**********"
drag, startPoint x: 122, startPoint y: 254, endPoint x: 47, endPoint y: 253, distance: 75.4
click at [47, 253] on div "Clear pad Candidate/Account ID: ******* Contact Notes:" at bounding box center [177, 246] width 268 height 77
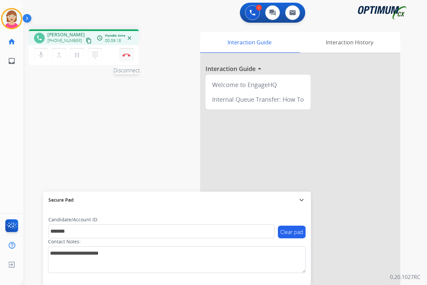
click at [123, 54] on img at bounding box center [126, 54] width 8 height 3
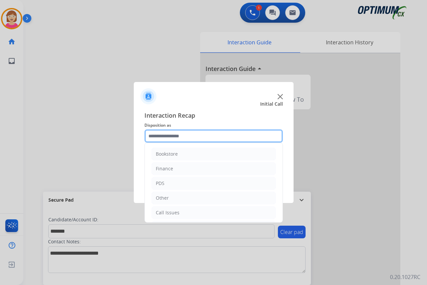
click at [156, 135] on input "text" at bounding box center [213, 135] width 138 height 13
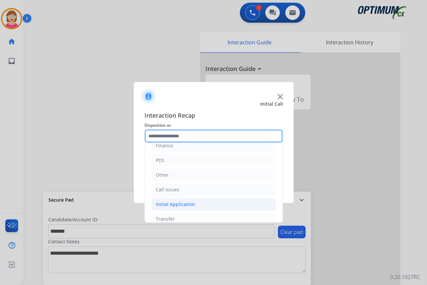
scroll to position [45, 0]
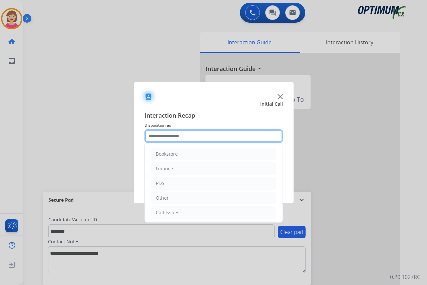
click at [157, 134] on input "text" at bounding box center [213, 135] width 138 height 13
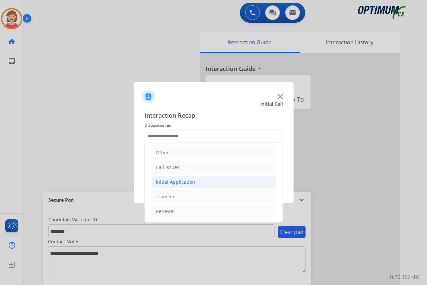
click at [165, 183] on div "Initial Application" at bounding box center [175, 182] width 39 height 7
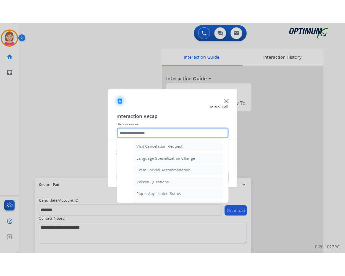
scroll to position [304, 0]
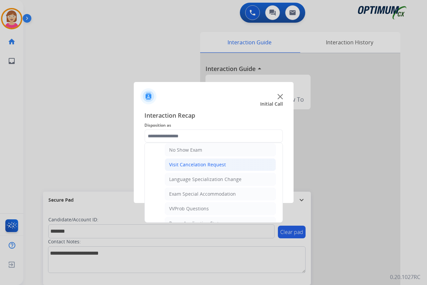
click at [193, 164] on div "Visit Cancelation Request" at bounding box center [197, 164] width 57 height 7
type input "**********"
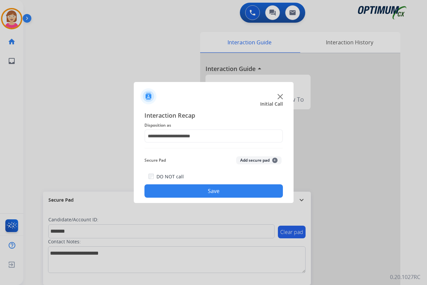
click at [275, 160] on span "+" at bounding box center [274, 160] width 5 height 5
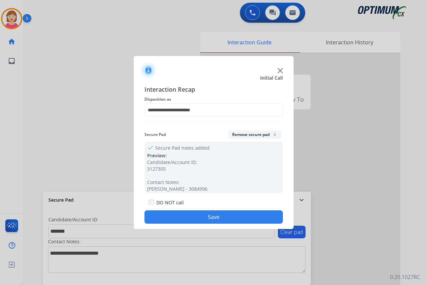
click at [182, 216] on button "Save" at bounding box center [213, 216] width 138 height 13
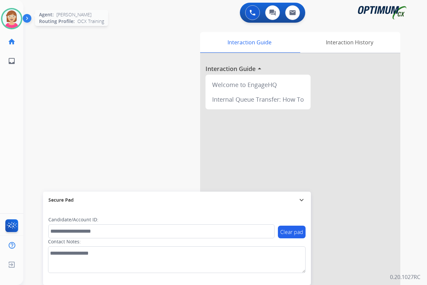
click at [9, 18] on img at bounding box center [11, 18] width 19 height 19
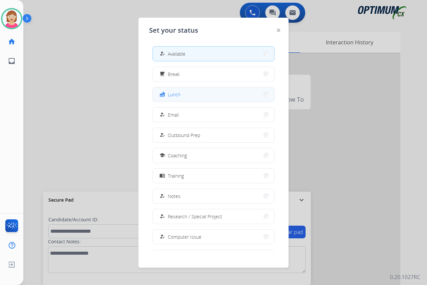
click at [180, 94] on span "Lunch" at bounding box center [174, 94] width 13 height 7
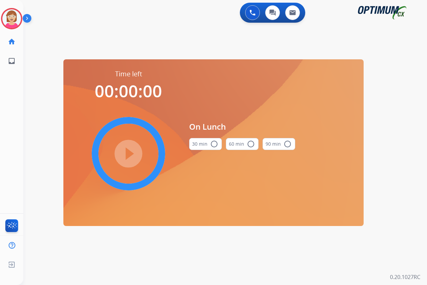
click at [214, 143] on mat-icon "radio_button_unchecked" at bounding box center [214, 144] width 8 height 8
click at [129, 153] on mat-icon "play_circle_filled" at bounding box center [128, 154] width 8 height 8
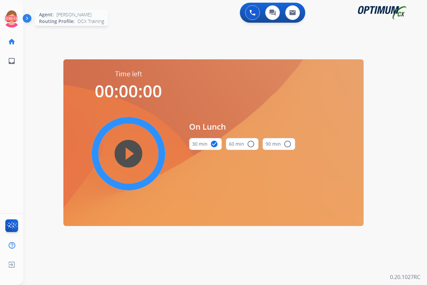
click at [11, 14] on icon at bounding box center [12, 19] width 22 height 22
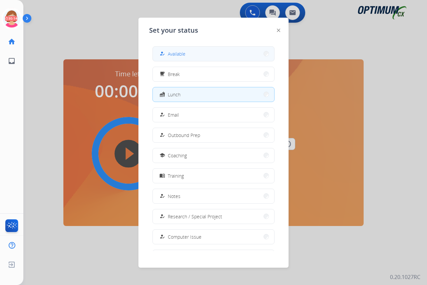
click at [180, 49] on button "how_to_reg Available" at bounding box center [213, 54] width 121 height 14
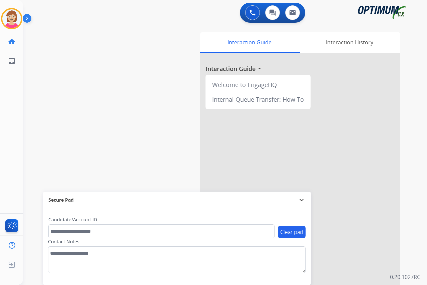
click at [5, 96] on div "[PERSON_NAME] Available Edit Avatar Agent: [PERSON_NAME] Profile: OCX Training …" at bounding box center [11, 142] width 23 height 285
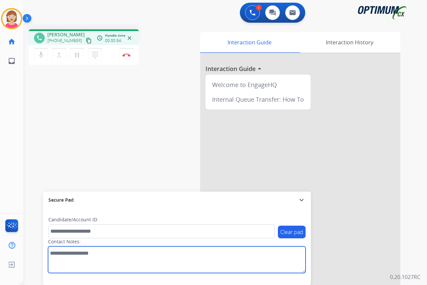
click at [56, 254] on textarea at bounding box center [176, 259] width 257 height 27
type textarea "********"
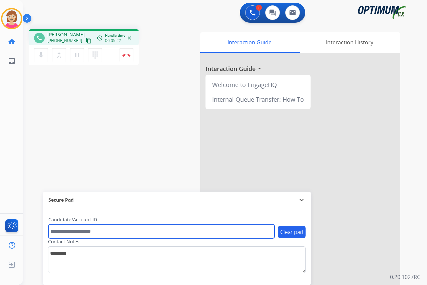
click at [57, 232] on input "text" at bounding box center [161, 231] width 226 height 14
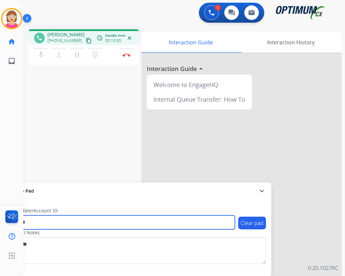
click at [46, 223] on input "*******" at bounding box center [122, 222] width 226 height 14
type input "**********"
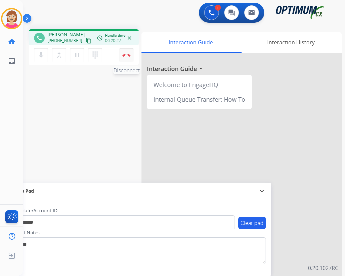
click at [127, 55] on img at bounding box center [126, 54] width 8 height 3
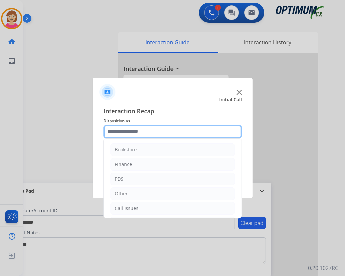
click at [120, 131] on input "text" at bounding box center [172, 131] width 138 height 13
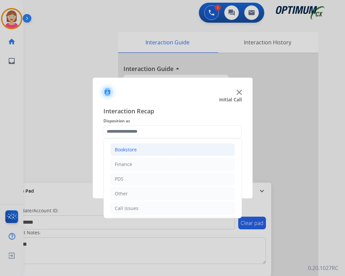
drag, startPoint x: 127, startPoint y: 145, endPoint x: 126, endPoint y: 151, distance: 6.1
click at [127, 147] on li "Bookstore" at bounding box center [172, 149] width 124 height 13
click at [126, 152] on div "Bookstore" at bounding box center [126, 149] width 22 height 7
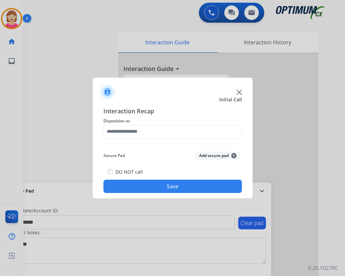
click at [44, 157] on div at bounding box center [172, 138] width 345 height 276
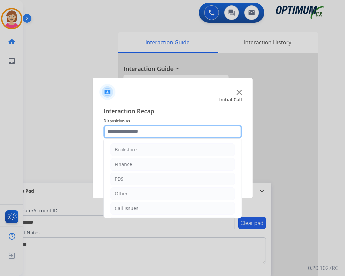
click at [115, 132] on input "text" at bounding box center [172, 131] width 138 height 13
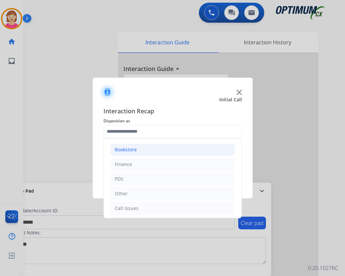
click at [125, 151] on div "Bookstore" at bounding box center [126, 149] width 22 height 7
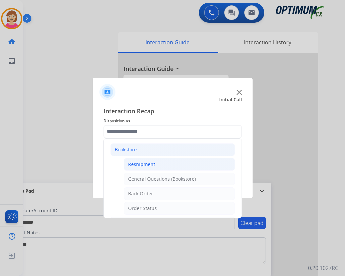
click at [137, 162] on div "Reshipment" at bounding box center [141, 164] width 27 height 7
type input "**********"
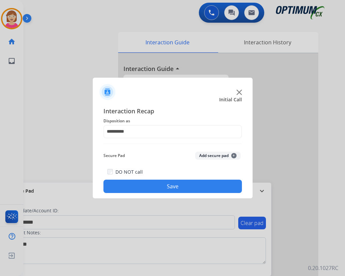
click at [233, 154] on span "+" at bounding box center [233, 155] width 5 height 5
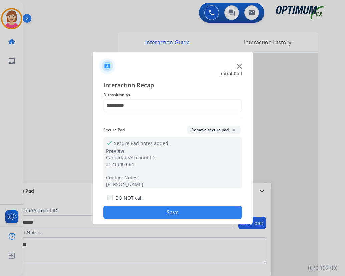
drag, startPoint x: 134, startPoint y: 211, endPoint x: 116, endPoint y: 211, distance: 17.3
click at [116, 211] on button "Save" at bounding box center [172, 212] width 138 height 13
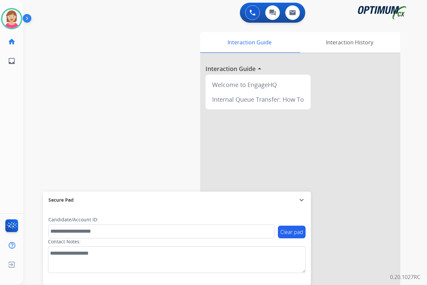
click at [5, 96] on div "[PERSON_NAME] Available Edit Avatar Agent: [PERSON_NAME] Profile: OCX Training …" at bounding box center [11, 142] width 23 height 285
click at [11, 128] on div "[PERSON_NAME] Available Edit Avatar Agent: [PERSON_NAME] Profile: OCX Training …" at bounding box center [11, 142] width 23 height 285
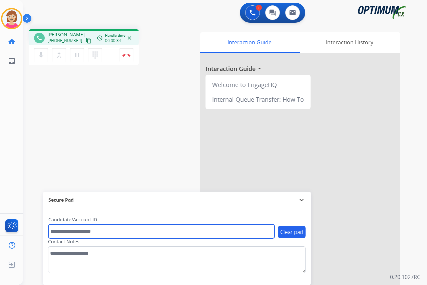
click at [70, 231] on input "text" at bounding box center [161, 231] width 226 height 14
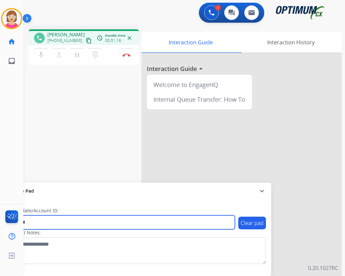
type input "*******"
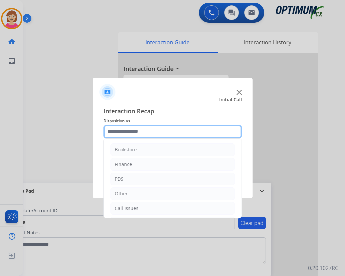
click at [126, 132] on input "text" at bounding box center [172, 131] width 138 height 13
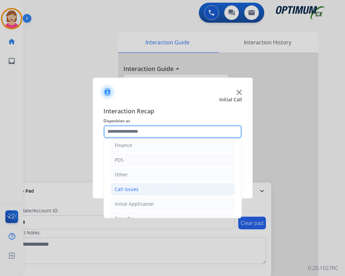
scroll to position [45, 0]
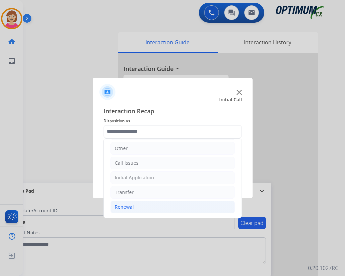
click at [130, 208] on div "Renewal" at bounding box center [124, 207] width 19 height 7
click at [118, 208] on div "Renewal" at bounding box center [124, 207] width 19 height 7
click at [123, 206] on div "Renewal" at bounding box center [124, 207] width 19 height 7
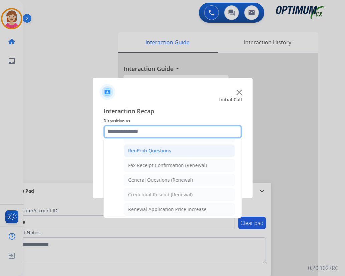
scroll to position [179, 0]
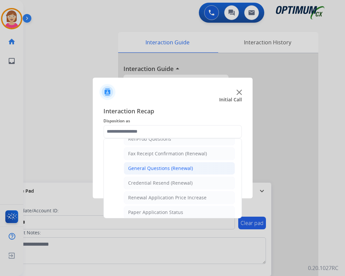
click at [154, 166] on div "General Questions (Renewal)" at bounding box center [160, 168] width 65 height 7
type input "**********"
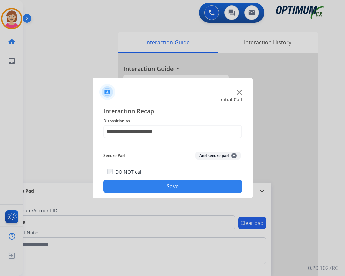
click at [235, 155] on button "Add secure pad +" at bounding box center [217, 156] width 45 height 8
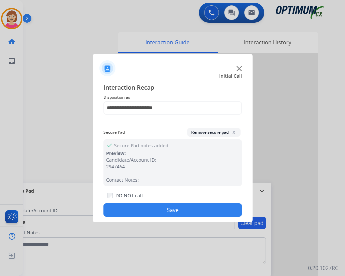
click at [140, 210] on button "Save" at bounding box center [172, 209] width 138 height 13
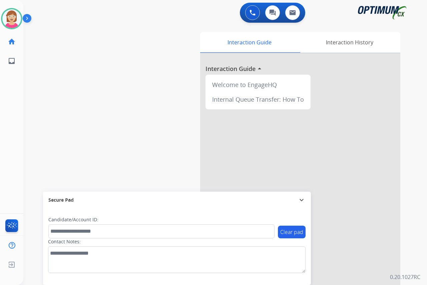
click at [13, 158] on div "[PERSON_NAME] Available Edit Avatar Agent: [PERSON_NAME] Profile: OCX Training …" at bounding box center [11, 142] width 23 height 285
click at [7, 98] on div "[PERSON_NAME] Available Edit Avatar Agent: [PERSON_NAME] Profile: OCX Training …" at bounding box center [11, 142] width 23 height 285
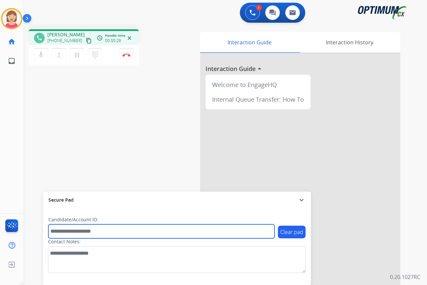
click at [57, 233] on input "text" at bounding box center [161, 231] width 226 height 14
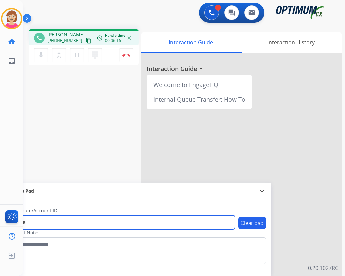
click at [44, 224] on input "*******" at bounding box center [122, 222] width 226 height 14
click at [42, 222] on input "*******" at bounding box center [122, 222] width 226 height 14
type input "**********"
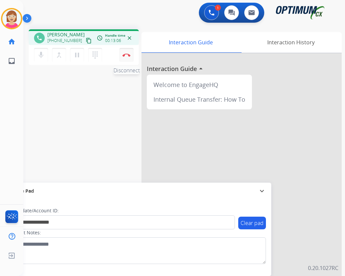
click at [127, 54] on img at bounding box center [126, 54] width 8 height 3
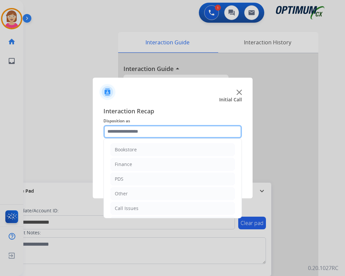
click at [122, 131] on input "text" at bounding box center [172, 131] width 138 height 13
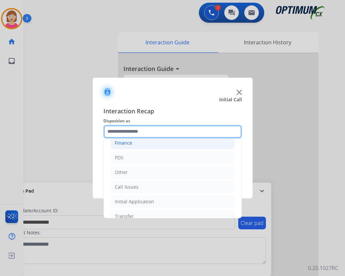
scroll to position [45, 0]
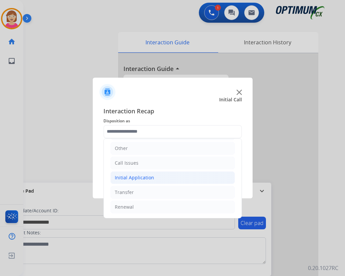
click at [129, 178] on div "Initial Application" at bounding box center [134, 177] width 39 height 7
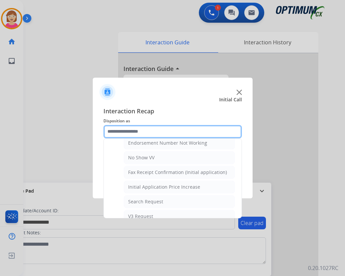
scroll to position [212, 0]
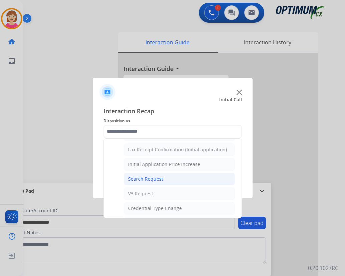
click at [146, 180] on div "Search Request" at bounding box center [145, 179] width 35 height 7
type input "**********"
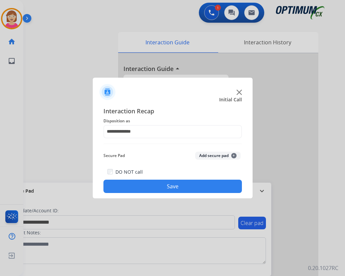
click at [233, 155] on span "+" at bounding box center [233, 155] width 5 height 5
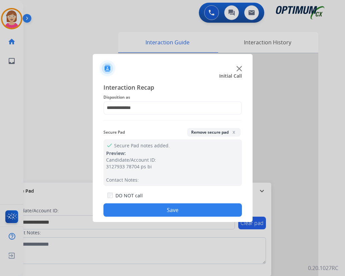
click at [152, 205] on button "Save" at bounding box center [172, 209] width 138 height 13
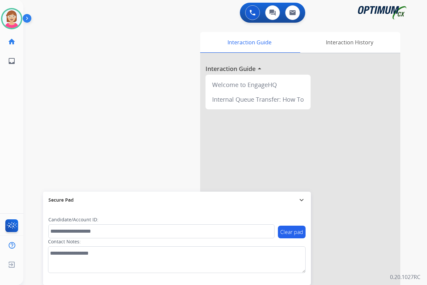
click at [10, 156] on div "[PERSON_NAME] Available Edit Avatar Agent: [PERSON_NAME] Profile: OCX Training …" at bounding box center [11, 142] width 23 height 285
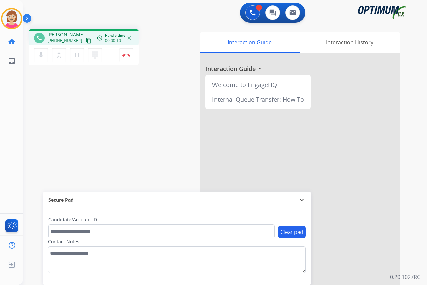
click at [14, 106] on div "[PERSON_NAME] Edit Avatar Agent: [PERSON_NAME] Profile: OCX Training home Home …" at bounding box center [11, 142] width 23 height 285
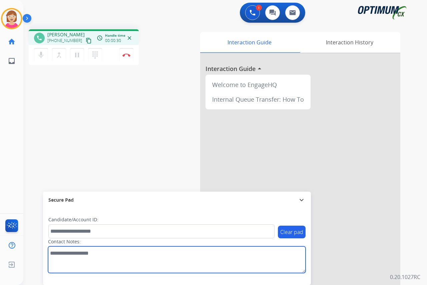
click at [53, 251] on textarea at bounding box center [176, 259] width 257 height 27
type textarea "******"
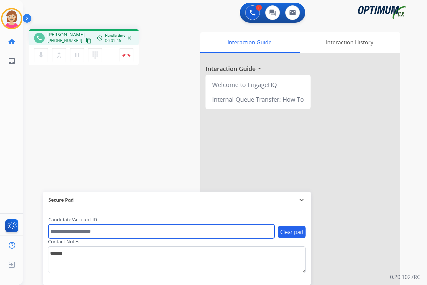
click at [59, 232] on input "text" at bounding box center [161, 231] width 226 height 14
drag, startPoint x: 61, startPoint y: 232, endPoint x: 58, endPoint y: 230, distance: 3.5
click at [61, 232] on input "text" at bounding box center [161, 231] width 226 height 14
type input "*******"
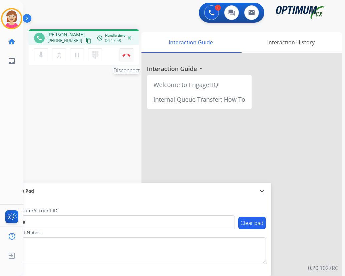
click at [125, 53] on img at bounding box center [126, 54] width 8 height 3
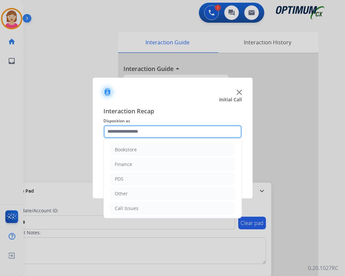
drag, startPoint x: 121, startPoint y: 131, endPoint x: 124, endPoint y: 133, distance: 3.4
click at [121, 131] on input "text" at bounding box center [172, 131] width 138 height 13
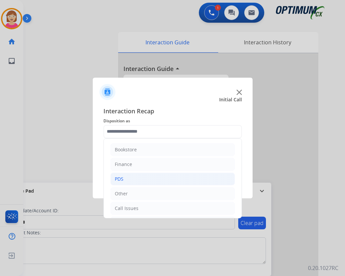
click at [126, 180] on li "PDS" at bounding box center [172, 179] width 124 height 13
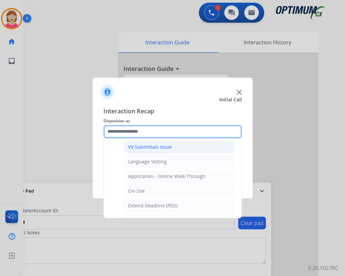
scroll to position [167, 0]
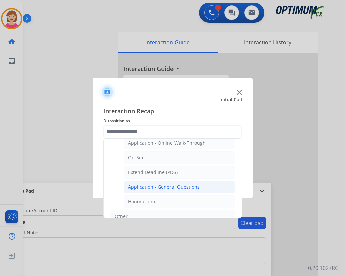
click at [152, 187] on div "Application - General Questions" at bounding box center [163, 187] width 71 height 7
type input "**********"
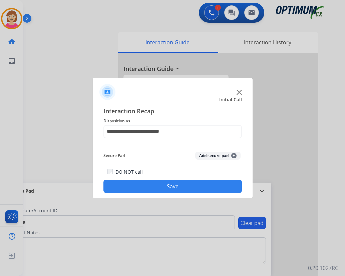
click at [234, 154] on span "+" at bounding box center [233, 155] width 5 height 5
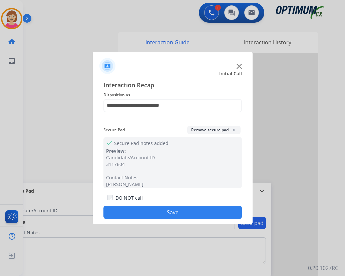
click at [143, 208] on button "Save" at bounding box center [172, 212] width 138 height 13
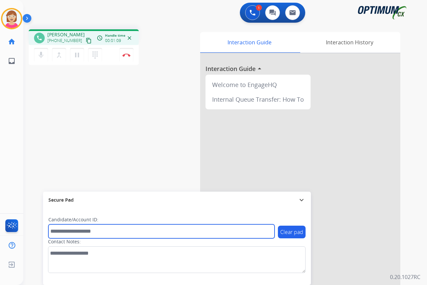
click at [63, 232] on input "text" at bounding box center [161, 231] width 226 height 14
click at [65, 231] on input "****" at bounding box center [161, 231] width 226 height 14
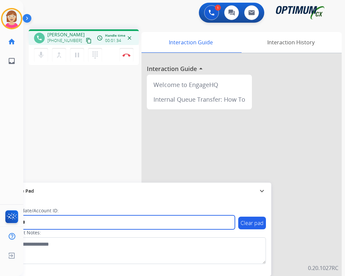
type input "*******"
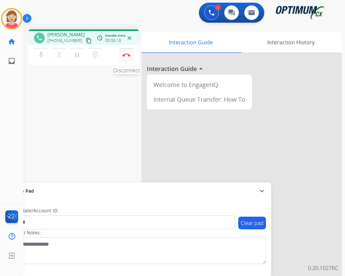
click at [126, 54] on img at bounding box center [126, 54] width 8 height 3
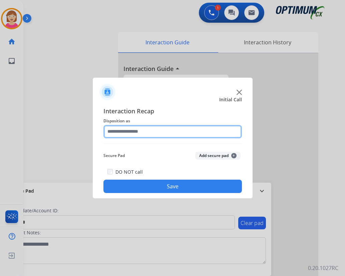
click at [121, 132] on input "text" at bounding box center [172, 131] width 138 height 13
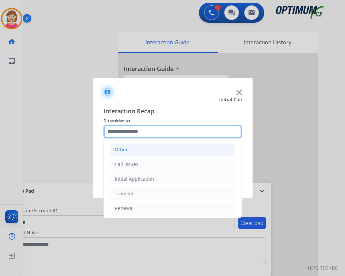
scroll to position [45, 0]
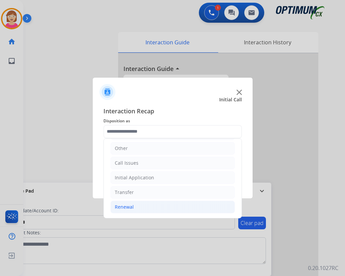
click at [126, 207] on div "Renewal" at bounding box center [124, 207] width 19 height 7
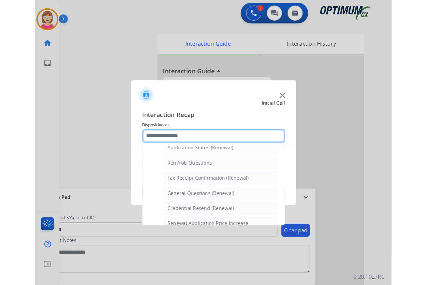
scroll to position [179, 0]
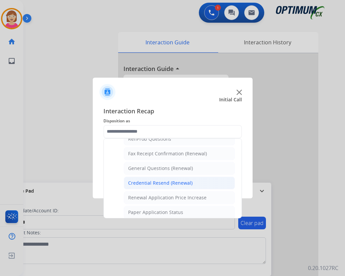
click at [152, 181] on div "Credential Resend (Renewal)" at bounding box center [160, 183] width 64 height 7
type input "**********"
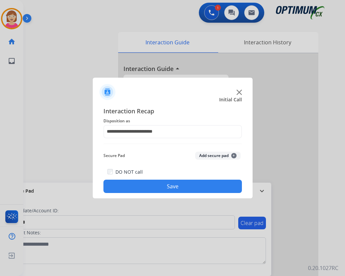
click at [232, 153] on button "Add secure pad +" at bounding box center [217, 156] width 45 height 8
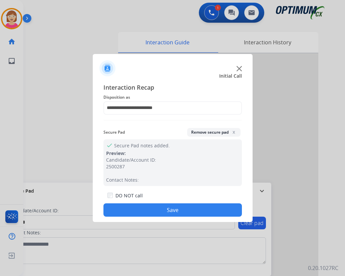
drag, startPoint x: 142, startPoint y: 211, endPoint x: 129, endPoint y: 210, distance: 13.1
click at [129, 210] on button "Save" at bounding box center [172, 209] width 138 height 13
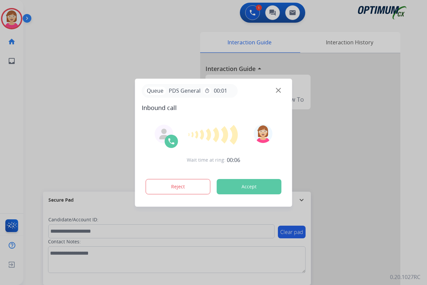
click at [2, 93] on div at bounding box center [213, 142] width 427 height 285
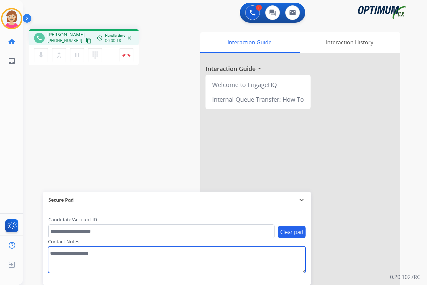
click at [51, 255] on textarea at bounding box center [176, 259] width 257 height 27
type textarea "******"
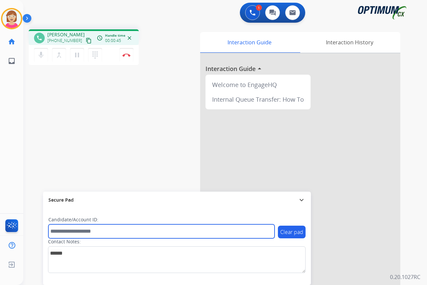
click at [52, 230] on input "text" at bounding box center [161, 231] width 226 height 14
type input "**********"
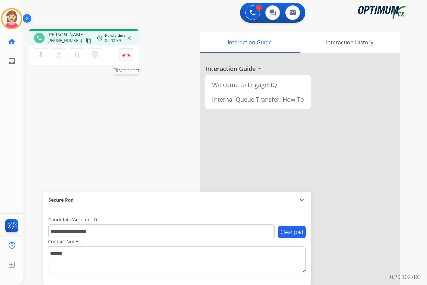
click at [127, 55] on img at bounding box center [126, 54] width 8 height 3
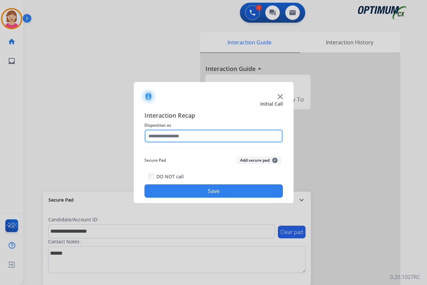
click at [172, 137] on input "text" at bounding box center [213, 135] width 138 height 13
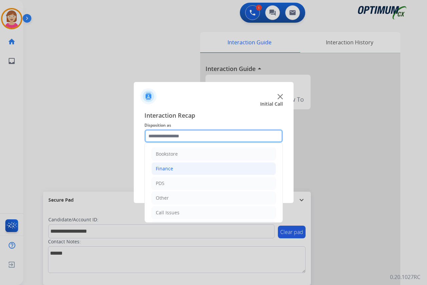
scroll to position [33, 0]
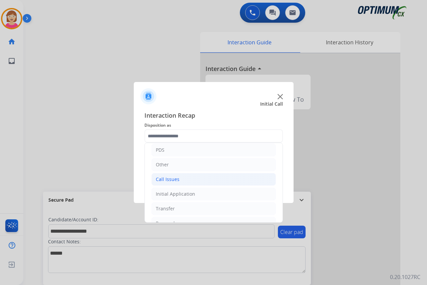
click at [179, 178] on li "Call Issues" at bounding box center [213, 179] width 124 height 13
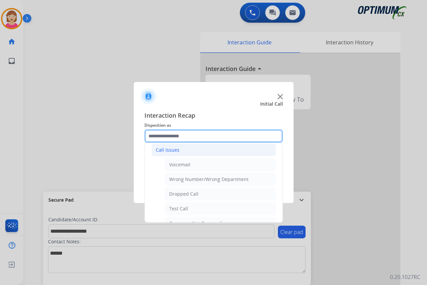
scroll to position [52, 0]
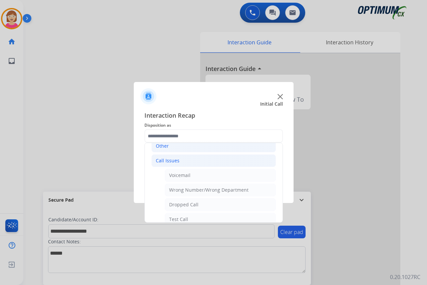
drag, startPoint x: 160, startPoint y: 145, endPoint x: 164, endPoint y: 151, distance: 7.5
click at [161, 145] on div "Other" at bounding box center [162, 146] width 13 height 7
click at [139, 154] on div "Interaction Recap Disposition as Bookstore Finance PDS Other Ticket Escalation …" at bounding box center [214, 154] width 160 height 98
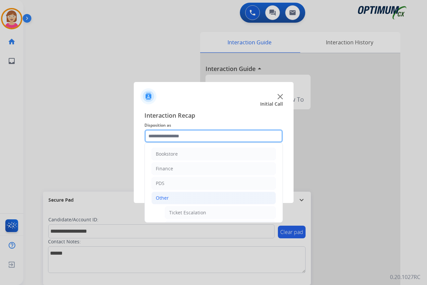
click at [149, 135] on input "text" at bounding box center [213, 135] width 138 height 13
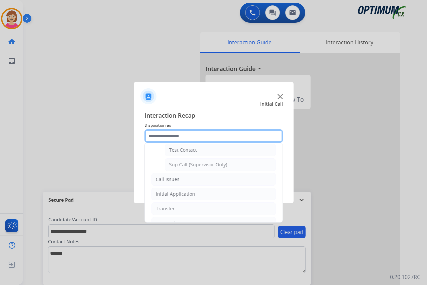
scroll to position [163, 0]
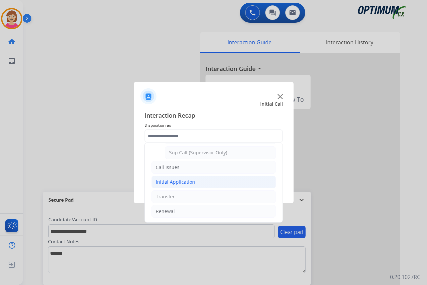
click at [167, 182] on div "Initial Application" at bounding box center [175, 182] width 39 height 7
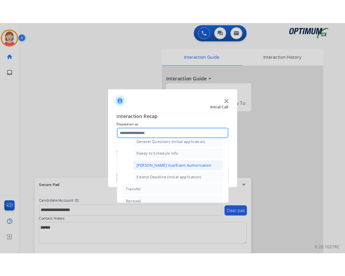
scroll to position [396, 0]
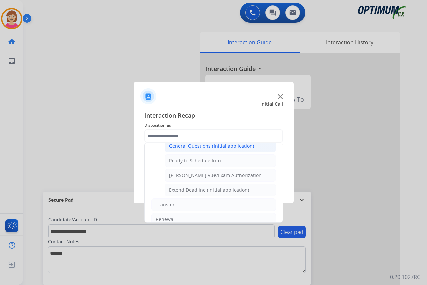
click at [204, 147] on div "General Questions (Initial application)" at bounding box center [211, 146] width 85 height 7
type input "**********"
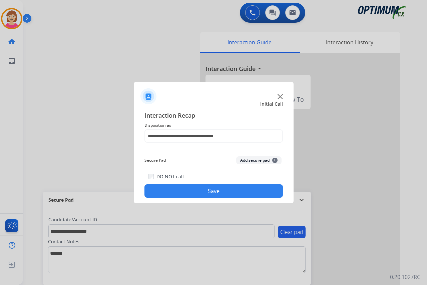
click at [274, 160] on span "+" at bounding box center [274, 160] width 5 height 5
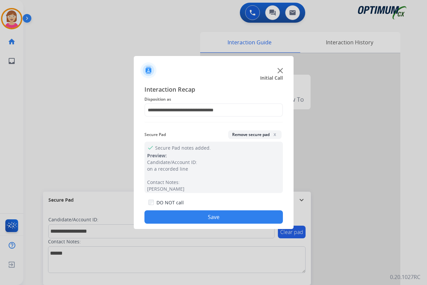
drag, startPoint x: 159, startPoint y: 217, endPoint x: 152, endPoint y: 214, distance: 7.2
click at [153, 214] on button "Save" at bounding box center [213, 216] width 138 height 13
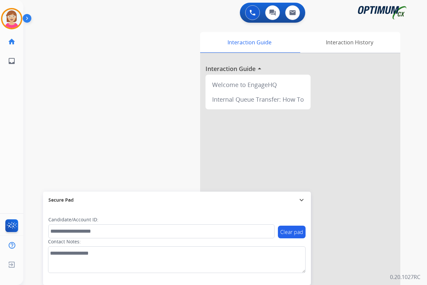
drag, startPoint x: 153, startPoint y: 214, endPoint x: 87, endPoint y: 161, distance: 84.9
click at [87, 161] on div "swap_horiz Break voice bridge close_fullscreen Connect 3-Way Call merge_type Se…" at bounding box center [216, 163] width 387 height 278
click at [10, 115] on div "[PERSON_NAME] Available Edit Avatar Agent: [PERSON_NAME] Profile: OCX Training …" at bounding box center [11, 142] width 23 height 285
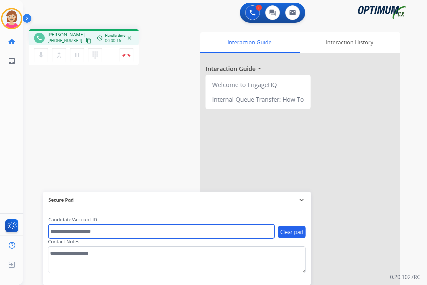
click at [61, 232] on input "text" at bounding box center [161, 231] width 226 height 14
drag, startPoint x: 61, startPoint y: 232, endPoint x: 39, endPoint y: 229, distance: 22.5
click at [61, 232] on input "text" at bounding box center [161, 231] width 226 height 14
click at [51, 229] on input "text" at bounding box center [161, 231] width 226 height 14
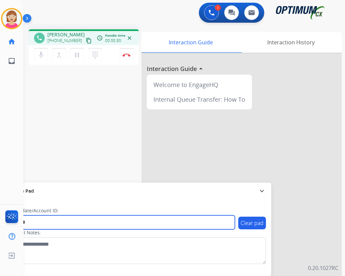
type input "*******"
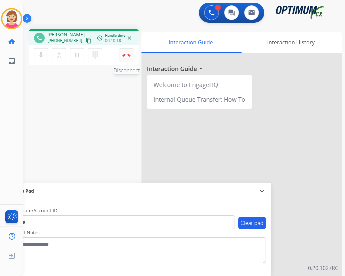
click at [126, 54] on img at bounding box center [126, 54] width 8 height 3
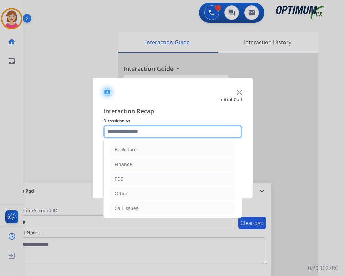
drag, startPoint x: 125, startPoint y: 130, endPoint x: 140, endPoint y: 143, distance: 19.4
click at [126, 131] on input "text" at bounding box center [172, 131] width 138 height 13
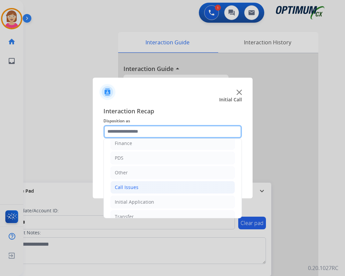
scroll to position [45, 0]
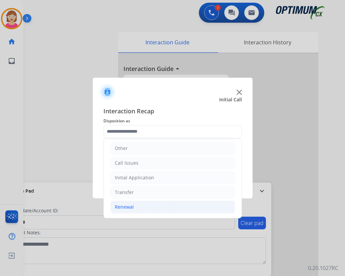
click at [130, 206] on div "Renewal" at bounding box center [124, 207] width 19 height 7
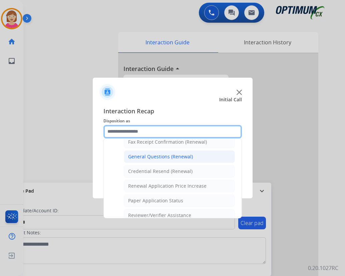
scroll to position [179, 0]
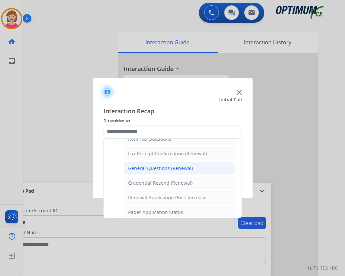
click at [153, 168] on div "General Questions (Renewal)" at bounding box center [160, 168] width 65 height 7
type input "**********"
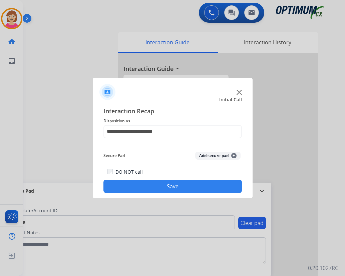
click at [233, 155] on span "+" at bounding box center [233, 155] width 5 height 5
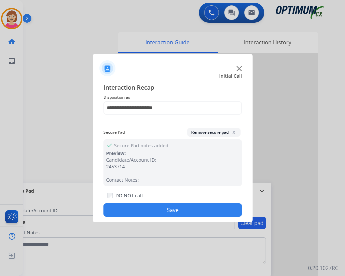
click at [132, 212] on button "Save" at bounding box center [172, 209] width 138 height 13
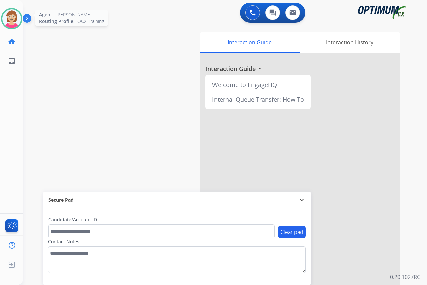
click at [12, 18] on img at bounding box center [11, 18] width 19 height 19
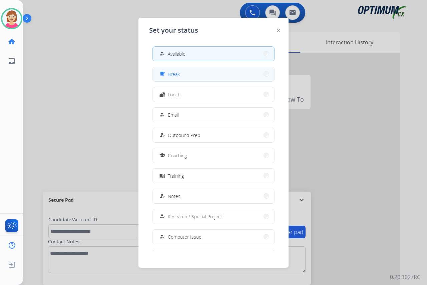
drag, startPoint x: 12, startPoint y: 18, endPoint x: 186, endPoint y: 76, distance: 184.1
click at [186, 76] on button "free_breakfast Break" at bounding box center [213, 74] width 121 height 14
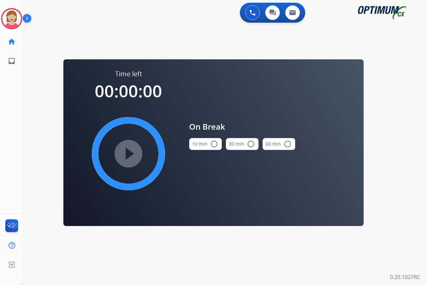
click at [214, 144] on mat-icon "radio_button_unchecked" at bounding box center [214, 144] width 8 height 8
click at [129, 150] on mat-icon "play_circle_filled" at bounding box center [128, 154] width 8 height 8
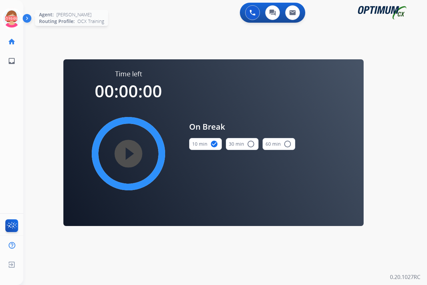
click at [12, 12] on icon at bounding box center [12, 19] width 22 height 22
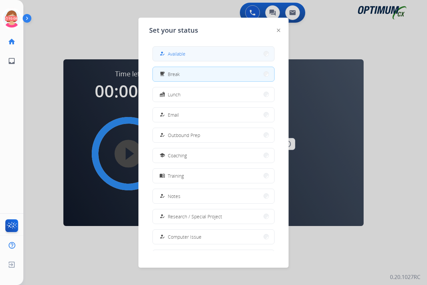
click at [177, 54] on span "Available" at bounding box center [177, 53] width 18 height 7
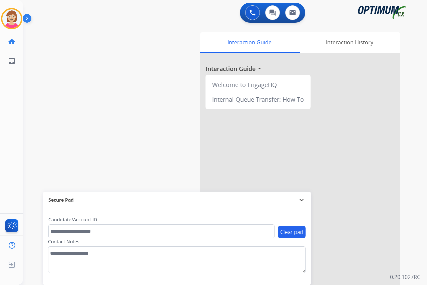
click at [12, 92] on div "[PERSON_NAME] Available Edit Avatar Agent: [PERSON_NAME] Profile: OCX Training …" at bounding box center [11, 142] width 23 height 285
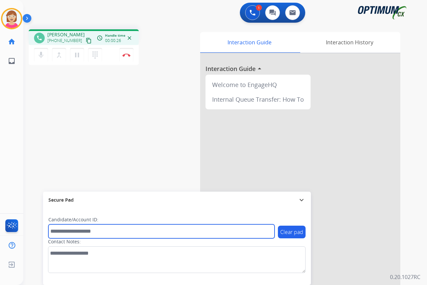
drag, startPoint x: 67, startPoint y: 232, endPoint x: 54, endPoint y: 231, distance: 13.4
click at [54, 231] on input "text" at bounding box center [161, 231] width 226 height 14
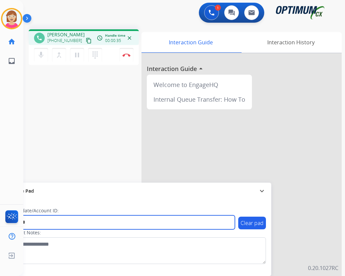
type input "*******"
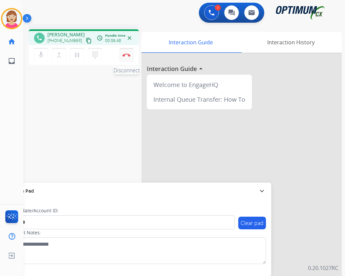
click at [125, 54] on img at bounding box center [126, 54] width 8 height 3
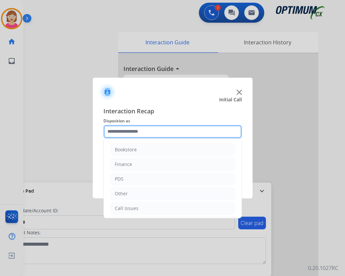
click at [122, 132] on input "text" at bounding box center [172, 131] width 138 height 13
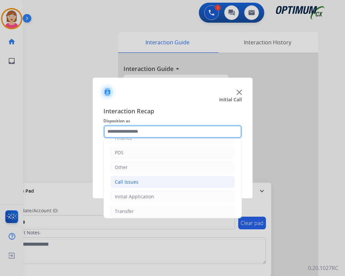
scroll to position [45, 0]
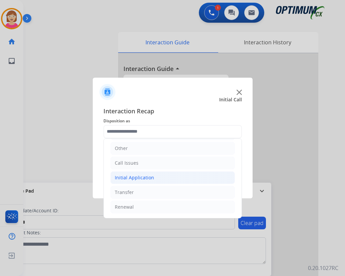
click at [121, 176] on div "Initial Application" at bounding box center [134, 177] width 39 height 7
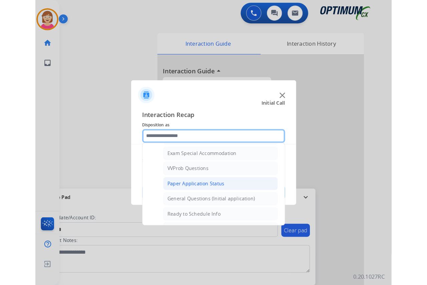
scroll to position [379, 0]
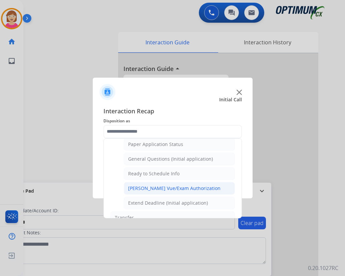
click at [156, 187] on div "[PERSON_NAME] Vue/Exam Authorization" at bounding box center [174, 188] width 92 height 7
type input "**********"
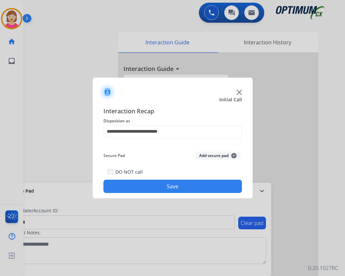
click at [234, 152] on button "Add secure pad +" at bounding box center [217, 156] width 45 height 8
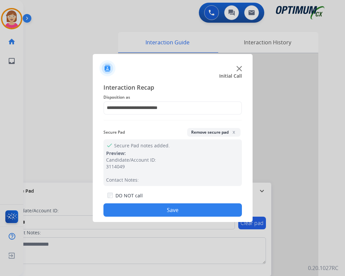
click at [127, 208] on button "Save" at bounding box center [172, 209] width 138 height 13
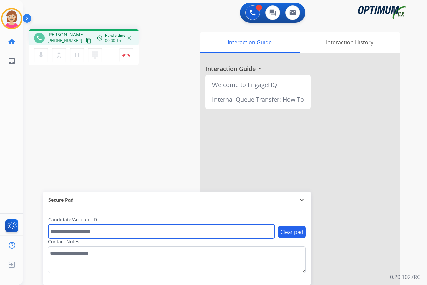
click at [68, 233] on input "text" at bounding box center [161, 231] width 226 height 14
type input "*******"
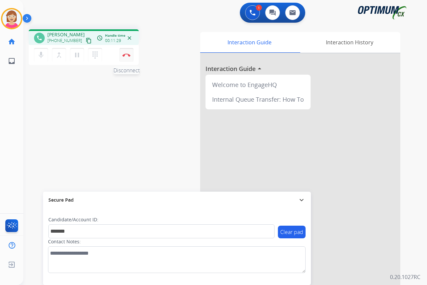
click at [126, 54] on img at bounding box center [126, 54] width 8 height 3
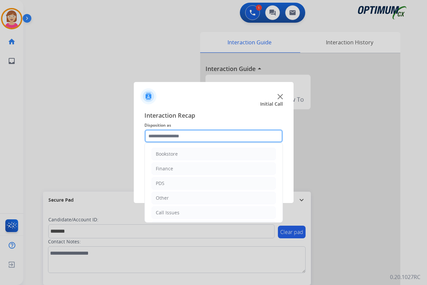
click at [158, 134] on input "text" at bounding box center [213, 135] width 138 height 13
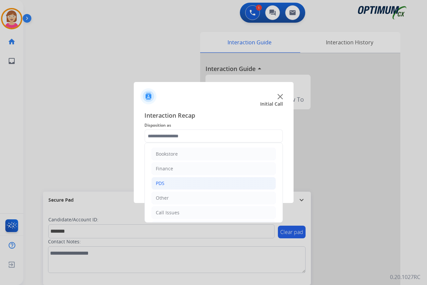
click at [163, 184] on div "PDS" at bounding box center [160, 183] width 9 height 7
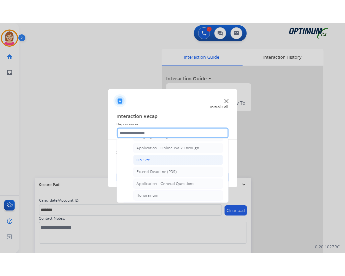
scroll to position [167, 0]
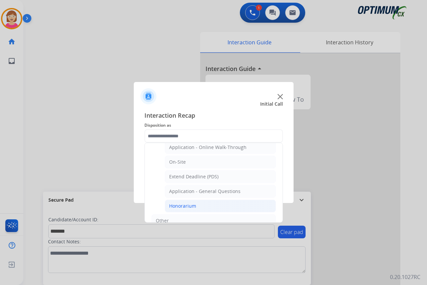
click at [182, 205] on div "Honorarium" at bounding box center [182, 206] width 27 height 7
type input "**********"
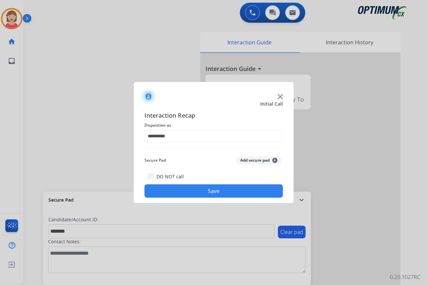
click at [274, 159] on span "+" at bounding box center [274, 160] width 5 height 5
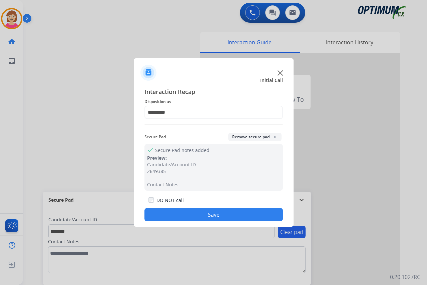
click at [176, 211] on button "Save" at bounding box center [213, 214] width 138 height 13
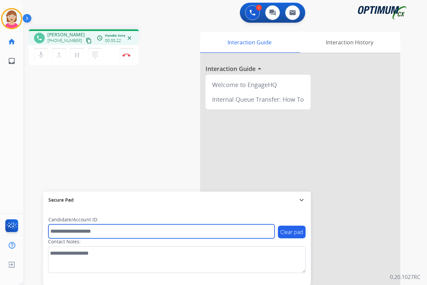
click at [62, 233] on input "text" at bounding box center [161, 231] width 226 height 14
type input "*******"
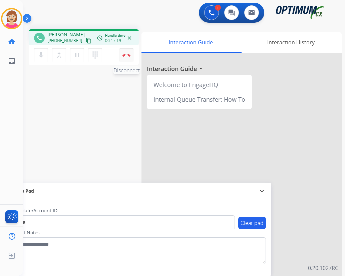
click at [126, 55] on img at bounding box center [126, 54] width 8 height 3
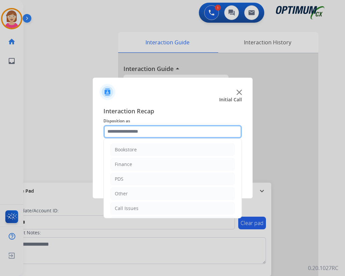
drag, startPoint x: 115, startPoint y: 131, endPoint x: 123, endPoint y: 139, distance: 11.3
click at [116, 131] on input "text" at bounding box center [172, 131] width 138 height 13
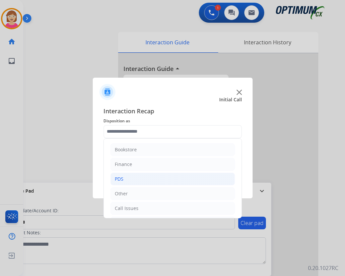
click at [120, 179] on div "PDS" at bounding box center [119, 179] width 9 height 7
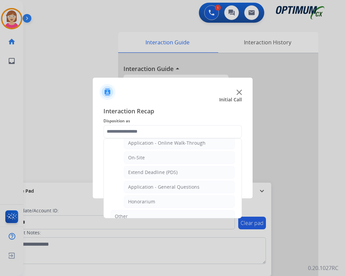
click at [162, 144] on div "Application - Online Walk-Through" at bounding box center [166, 143] width 77 height 7
type input "**********"
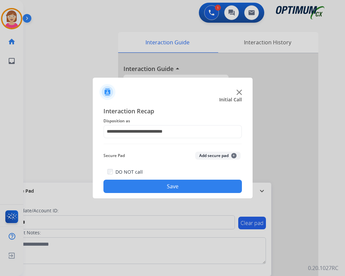
click at [234, 156] on span "+" at bounding box center [233, 155] width 5 height 5
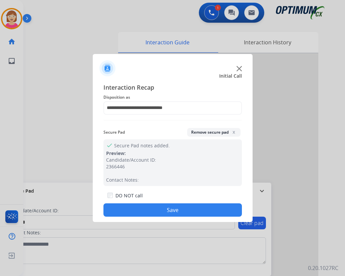
click at [142, 204] on button "Save" at bounding box center [172, 209] width 138 height 13
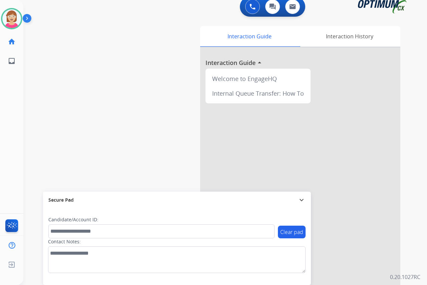
scroll to position [0, 0]
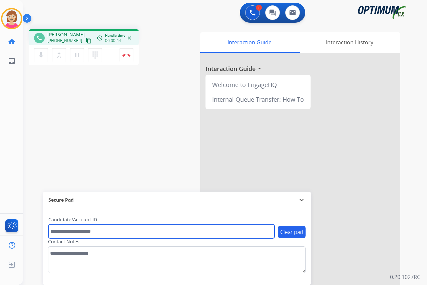
click at [63, 232] on input "text" at bounding box center [161, 231] width 226 height 14
type input "**********"
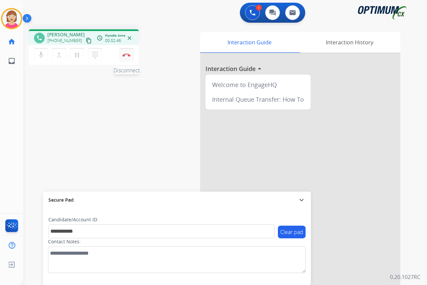
click at [125, 54] on img at bounding box center [126, 54] width 8 height 3
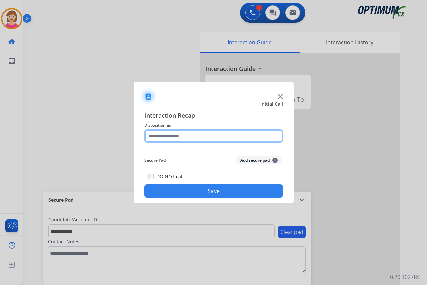
click at [154, 135] on input "text" at bounding box center [213, 135] width 138 height 13
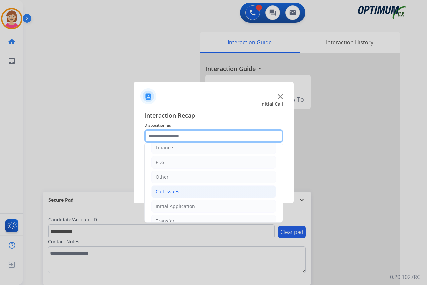
scroll to position [45, 0]
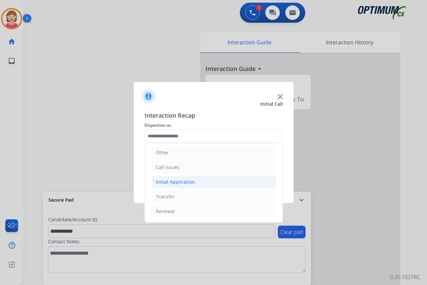
click at [183, 181] on div "Initial Application" at bounding box center [175, 182] width 39 height 7
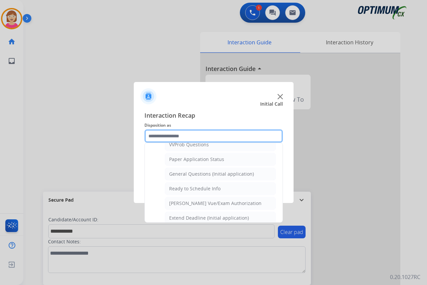
scroll to position [379, 0]
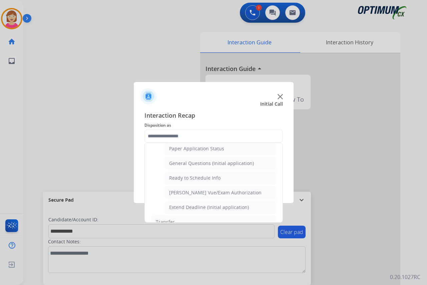
drag, startPoint x: 206, startPoint y: 163, endPoint x: 217, endPoint y: 164, distance: 10.7
click at [211, 164] on div "General Questions (Initial application)" at bounding box center [211, 163] width 85 height 7
type input "**********"
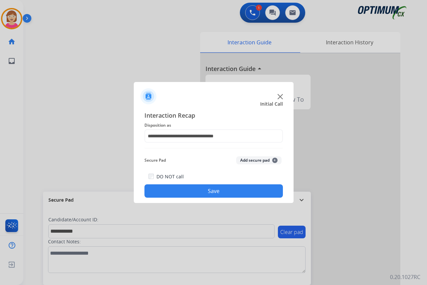
click at [275, 159] on span "+" at bounding box center [274, 160] width 5 height 5
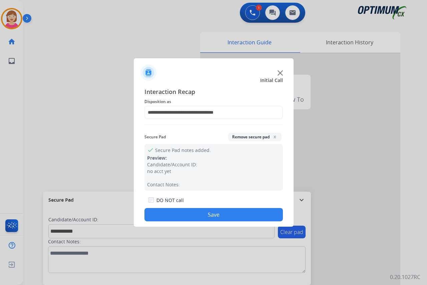
click at [177, 212] on button "Save" at bounding box center [213, 214] width 138 height 13
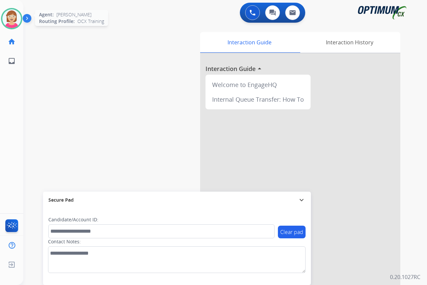
click at [8, 16] on img at bounding box center [11, 18] width 19 height 19
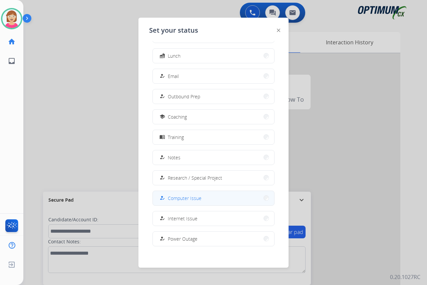
scroll to position [63, 0]
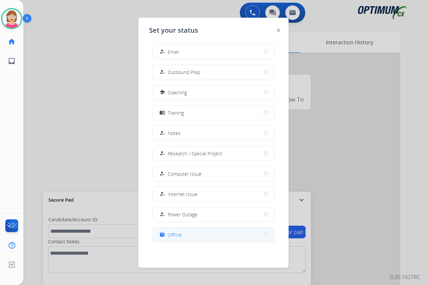
click at [181, 235] on span "Offline" at bounding box center [175, 234] width 14 height 7
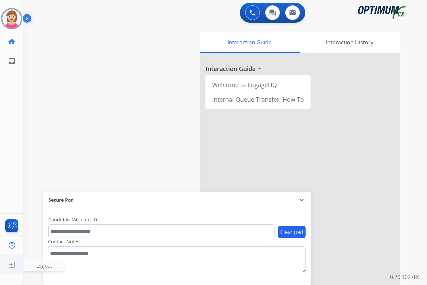
click at [45, 265] on span "Log out" at bounding box center [44, 266] width 16 height 6
